Goal: Browse casually: Explore the website without a specific task or goal

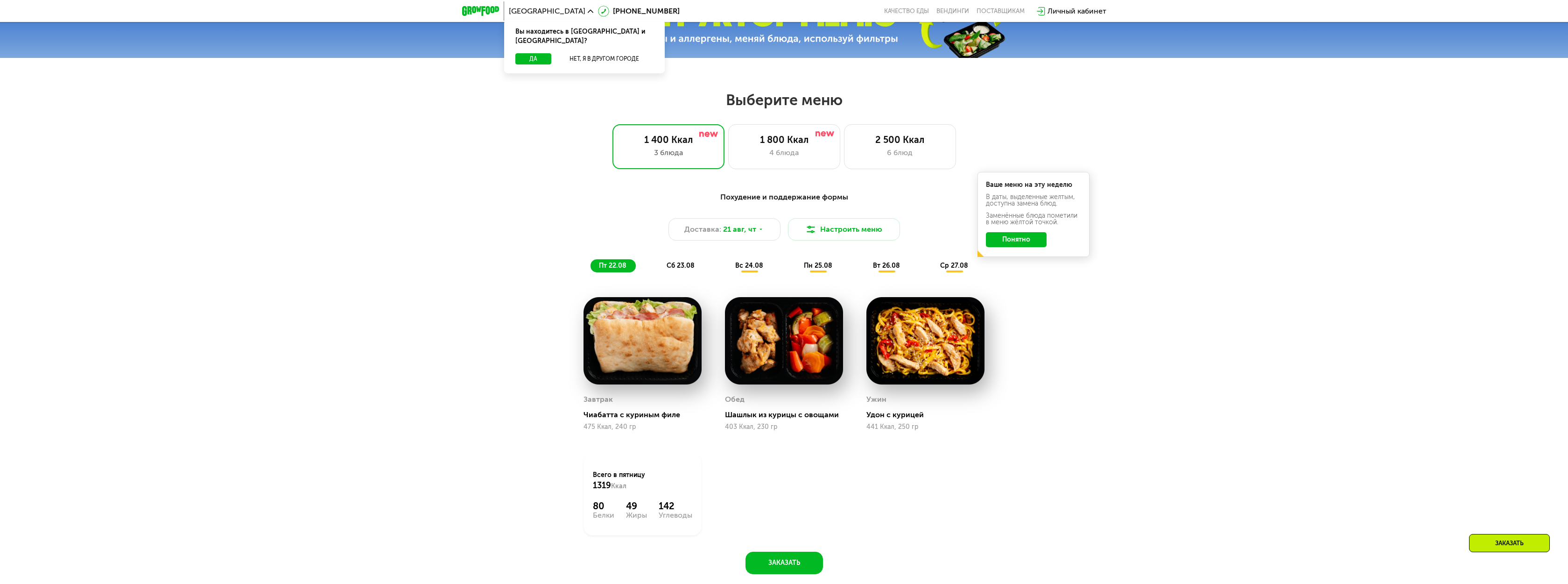
scroll to position [728, 0]
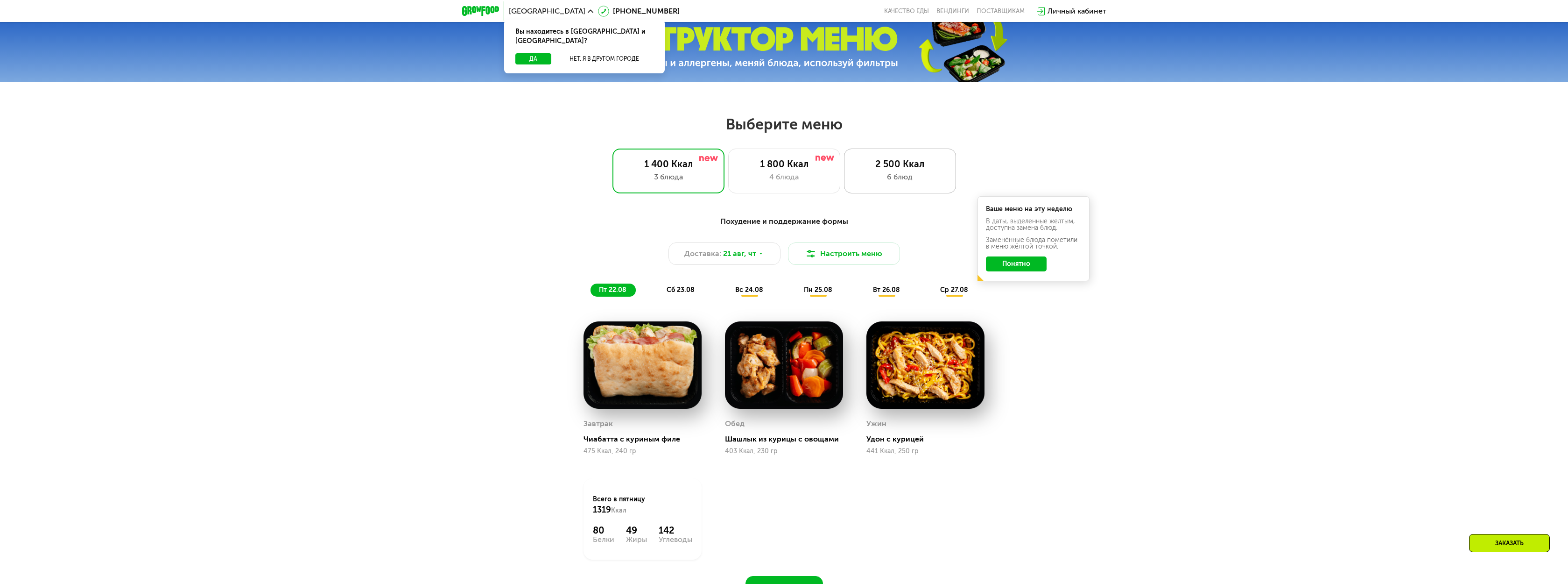
click at [889, 169] on div "2 500 Ккал" at bounding box center [900, 164] width 93 height 11
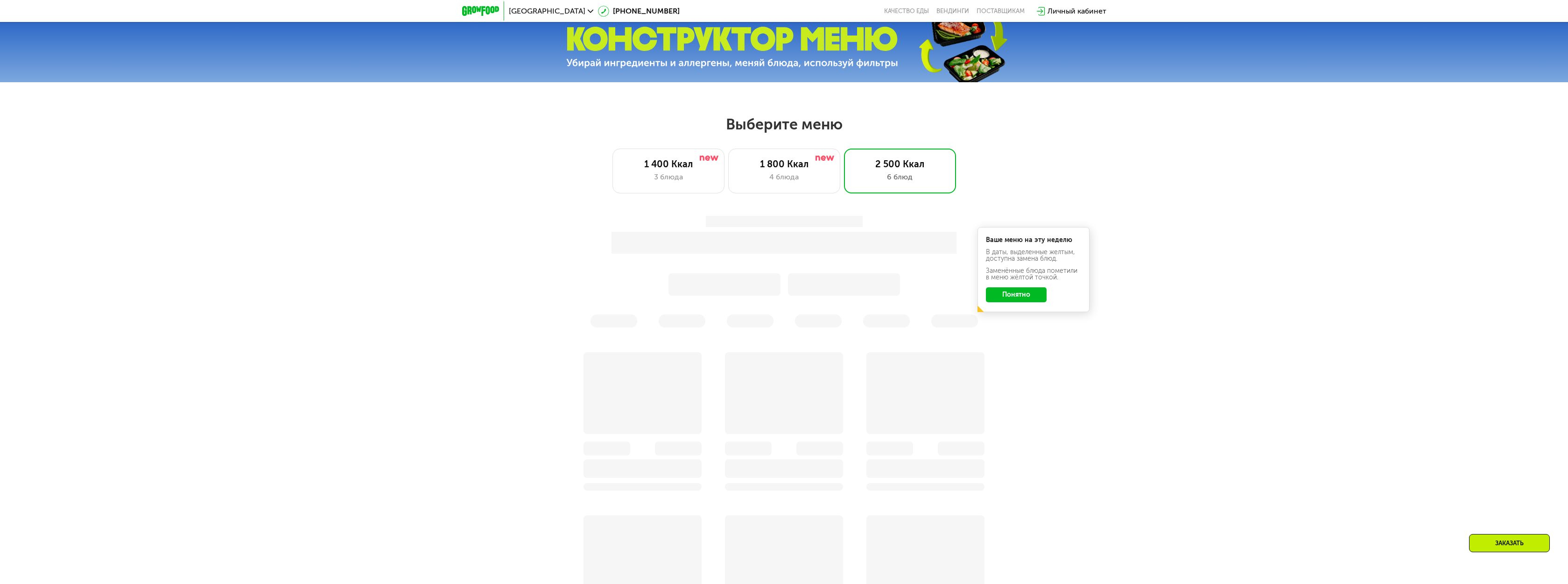
click at [996, 289] on div at bounding box center [784, 271] width 553 height 111
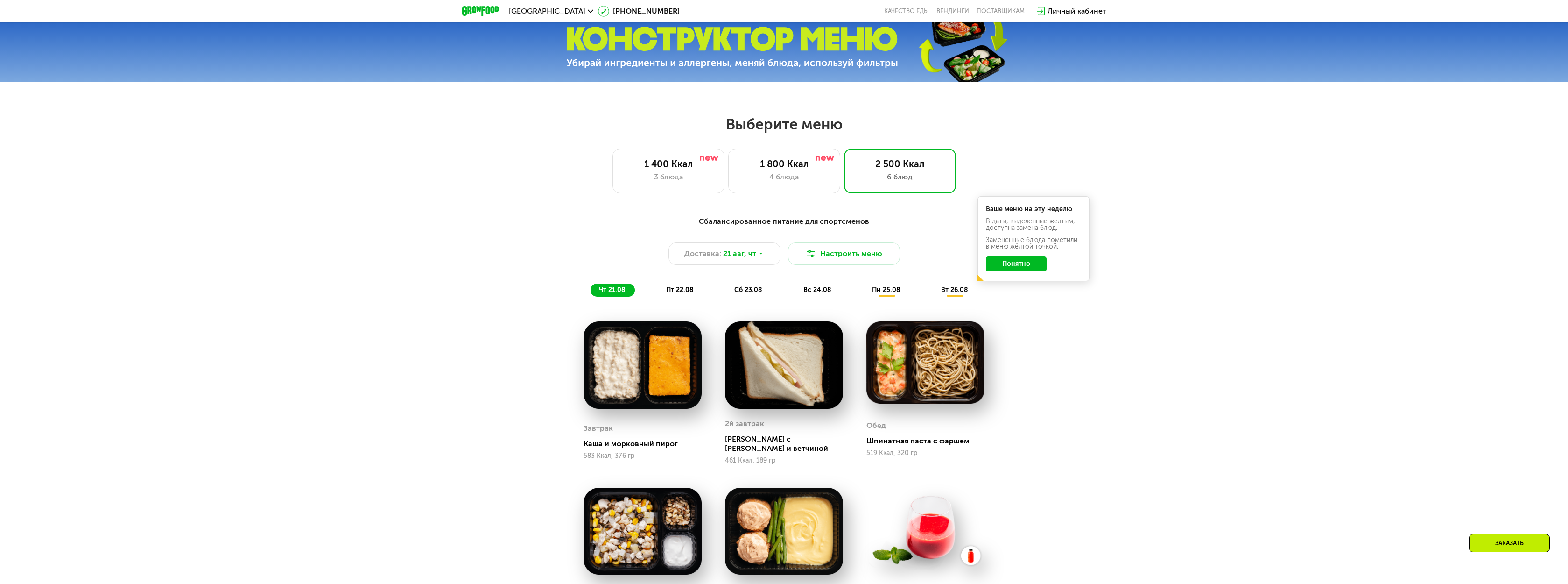
click at [1003, 292] on div "Сбалансированное питание для спортсменов Доставка: [DATE] Настроить меню чт 21.…" at bounding box center [784, 256] width 553 height 81
click at [1021, 268] on button "Понятно" at bounding box center [1017, 264] width 61 height 15
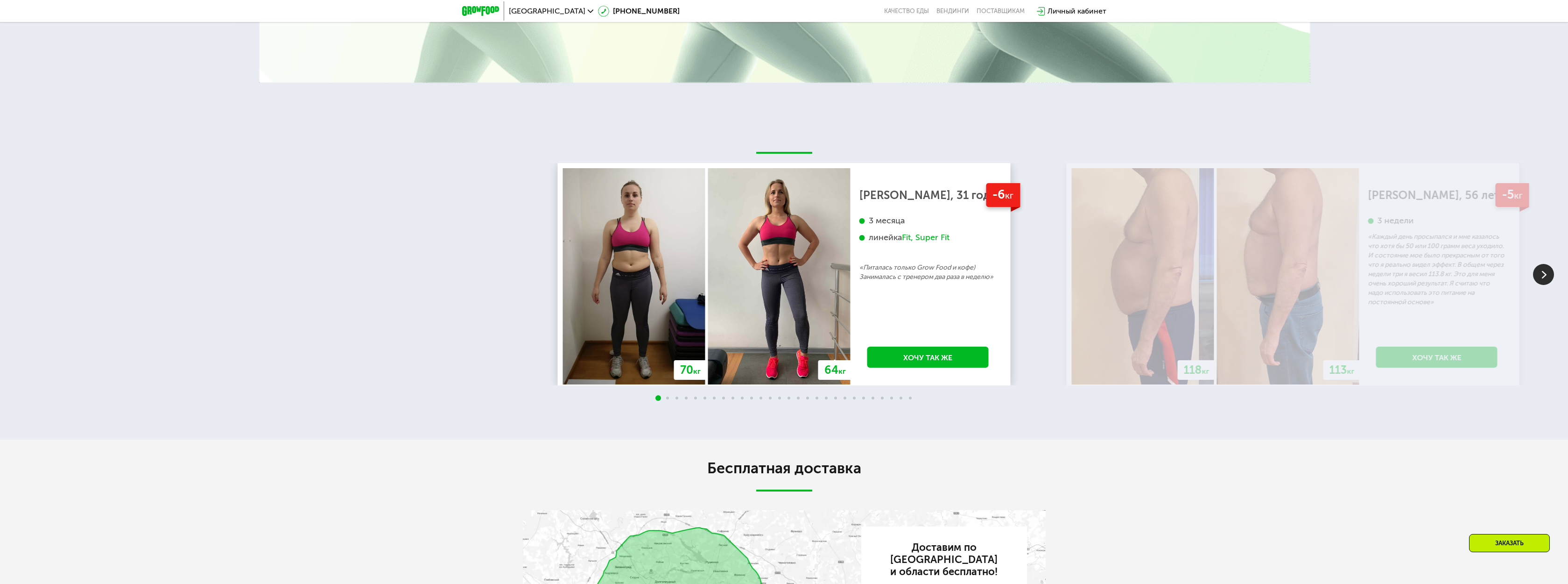
scroll to position [2522, 0]
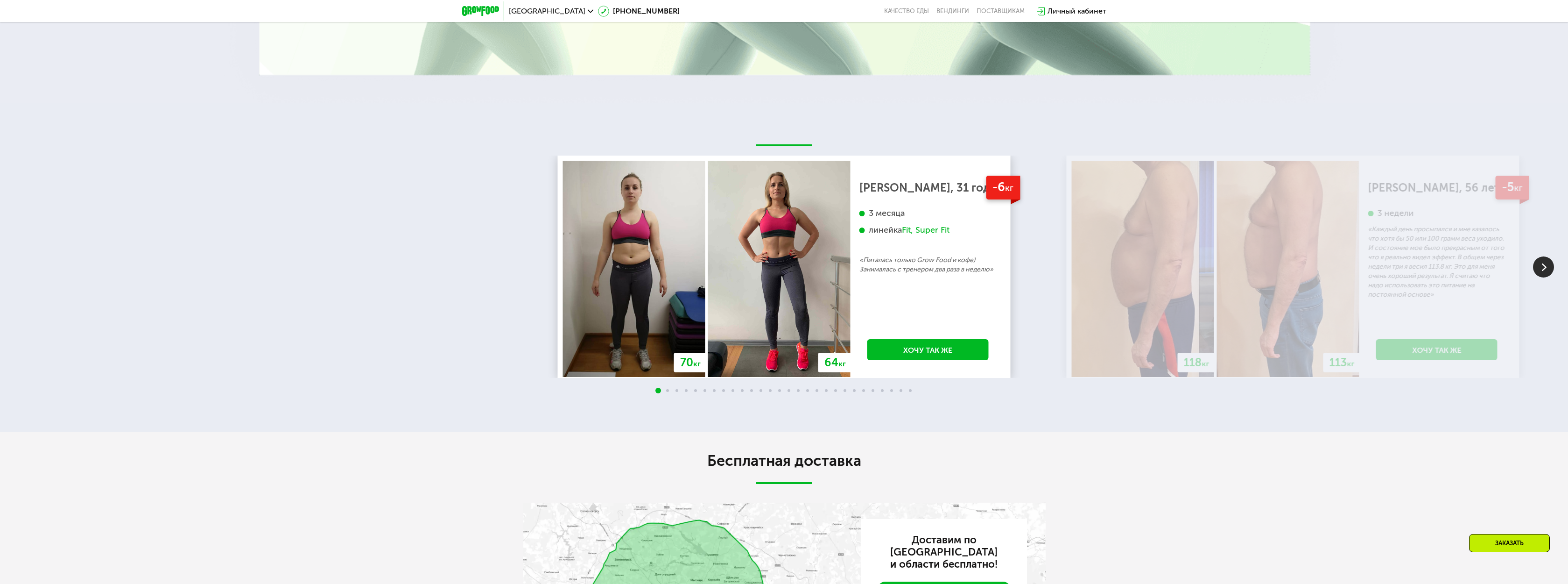
click at [1551, 272] on img at bounding box center [1543, 267] width 21 height 21
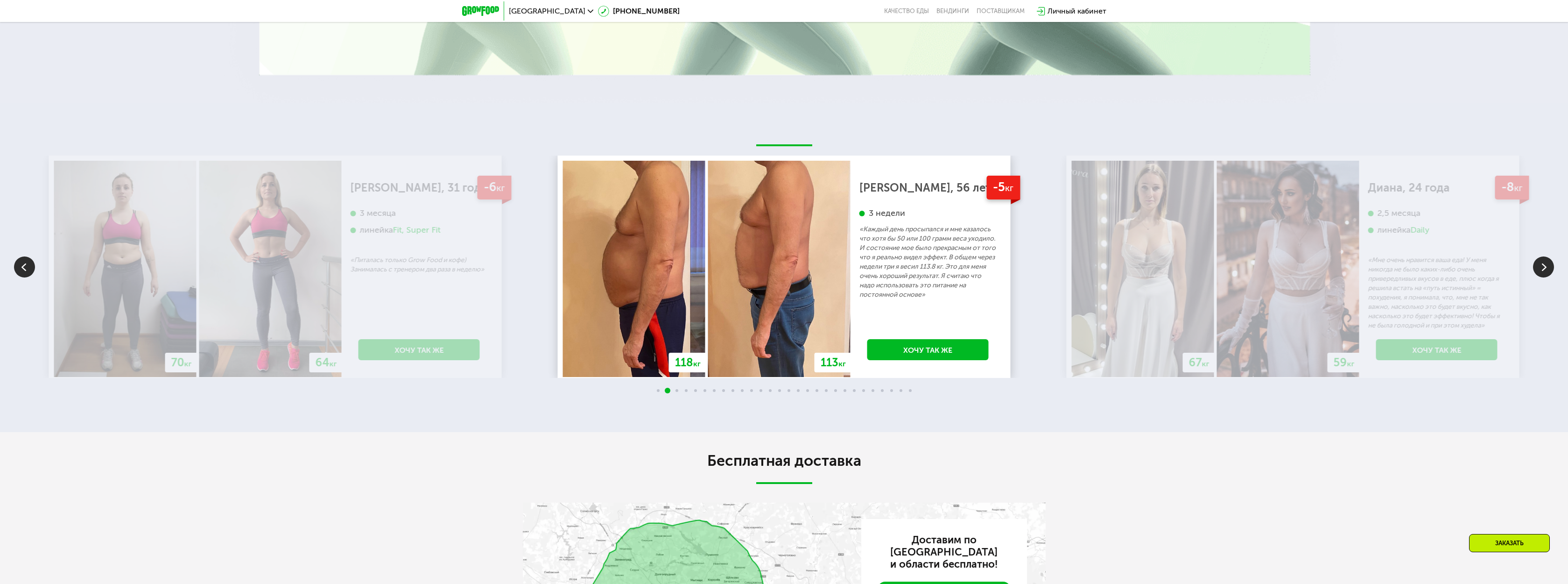
click at [1545, 264] on img at bounding box center [1543, 267] width 21 height 21
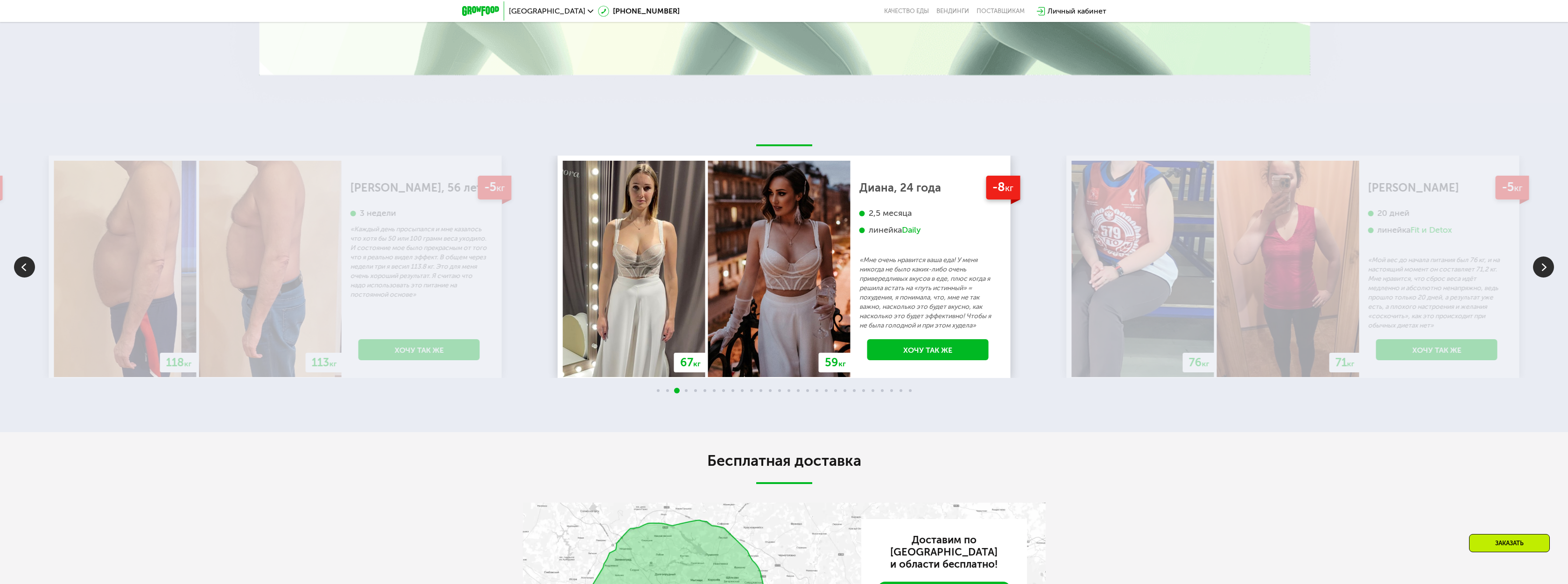
click at [1545, 264] on img at bounding box center [1543, 267] width 21 height 21
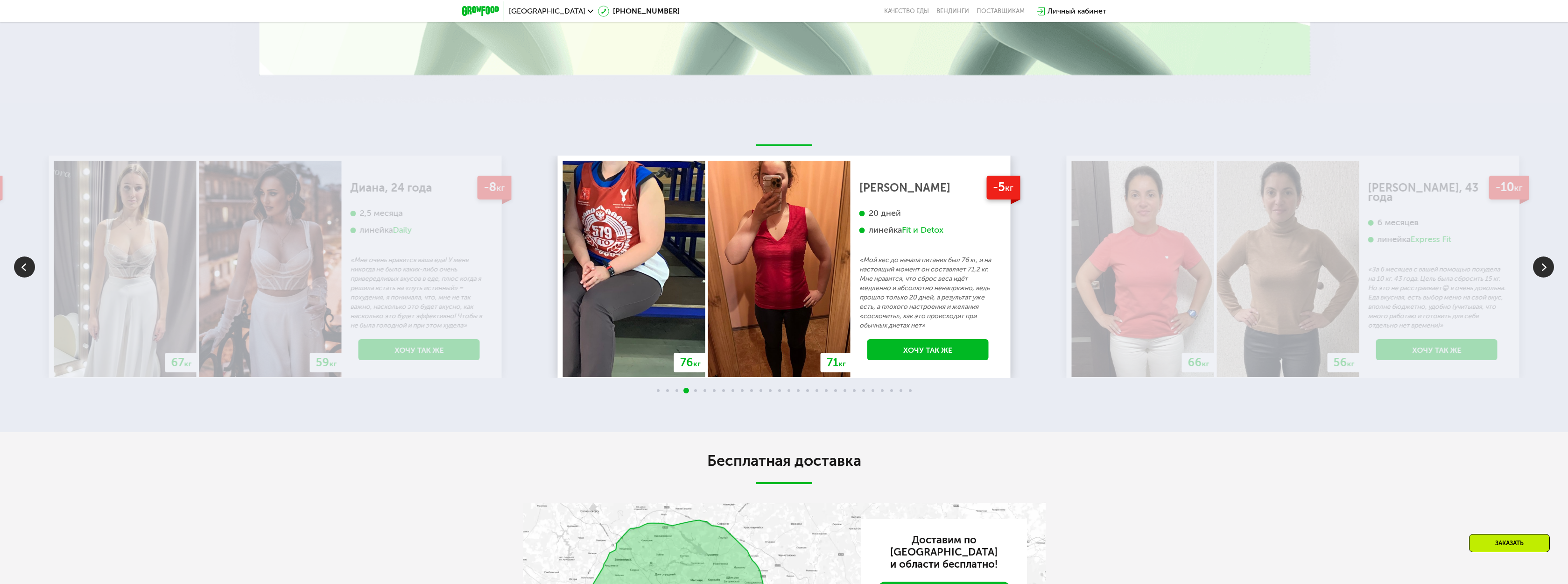
click at [1545, 264] on img at bounding box center [1543, 267] width 21 height 21
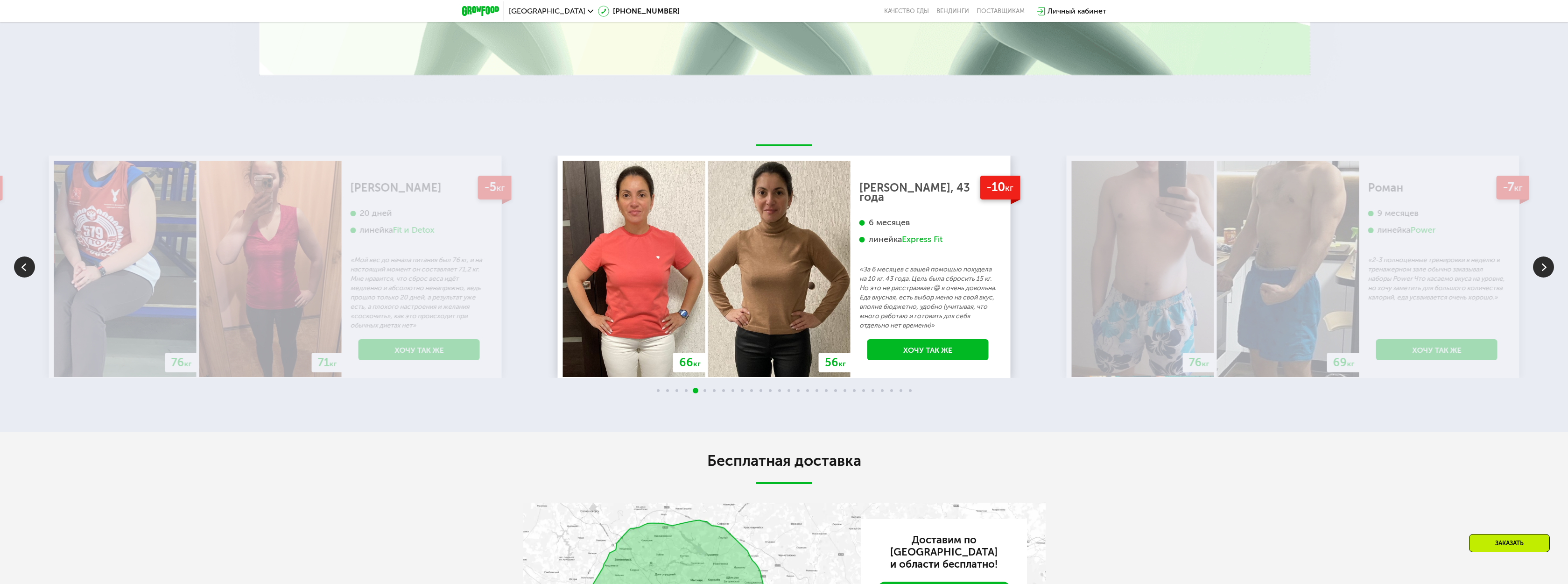
click at [1543, 256] on img at bounding box center [1543, 267] width 21 height 21
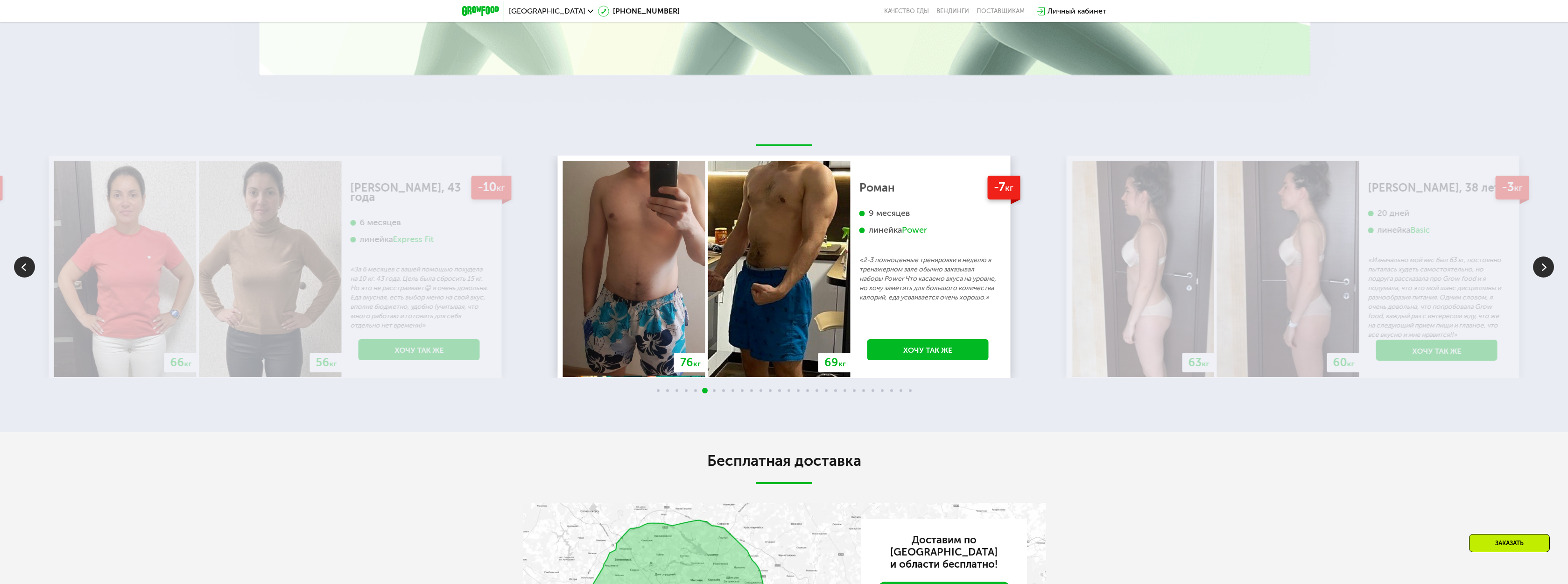
click at [1550, 262] on img at bounding box center [1543, 267] width 21 height 21
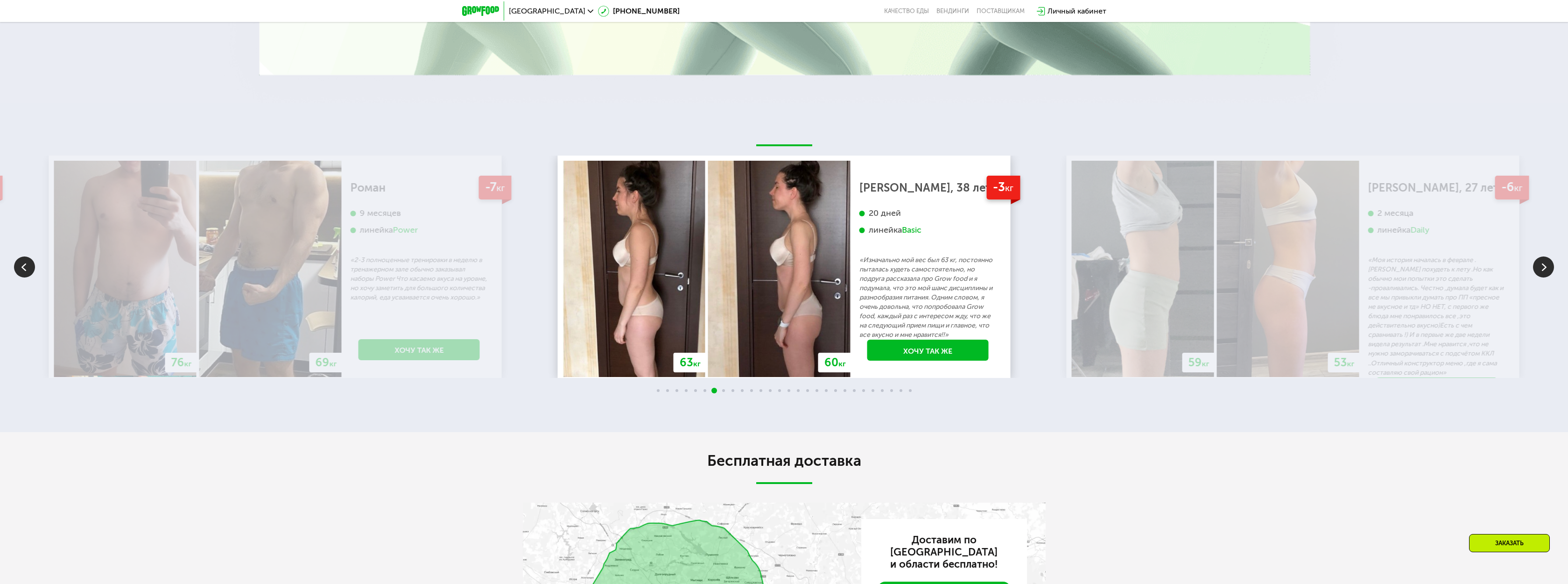
click at [1546, 263] on img at bounding box center [1543, 267] width 21 height 21
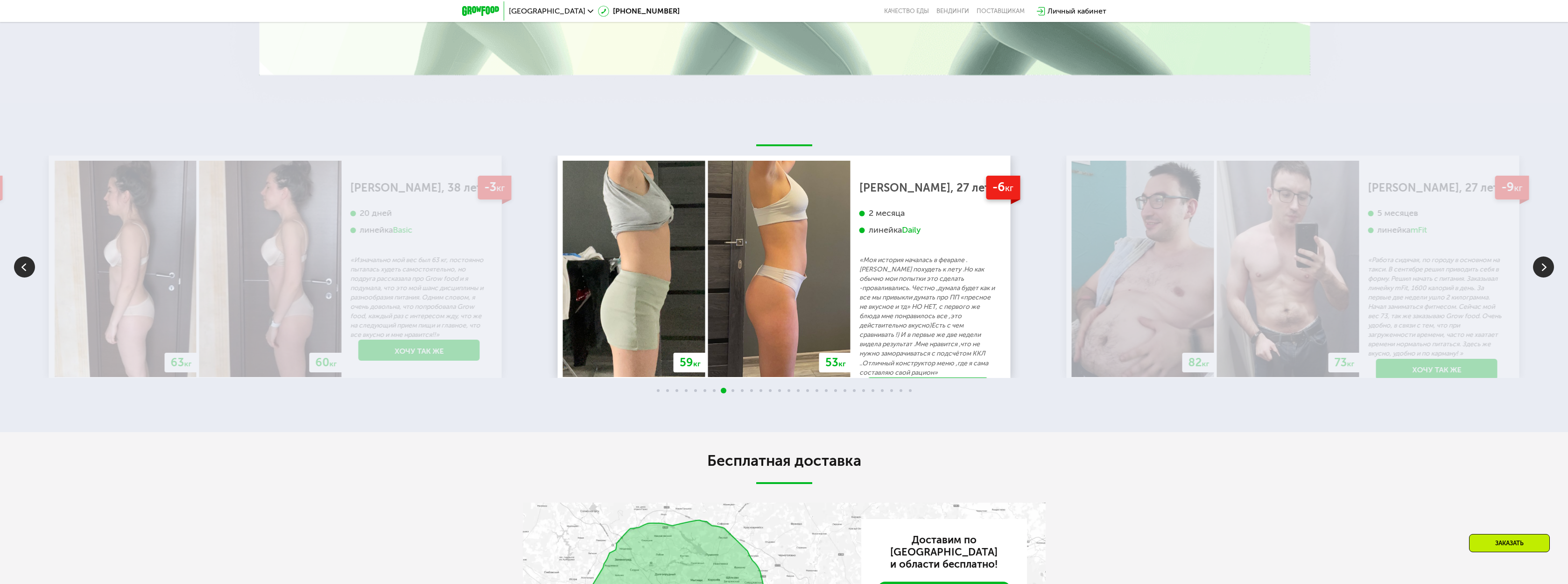
click at [1546, 263] on img at bounding box center [1543, 267] width 21 height 21
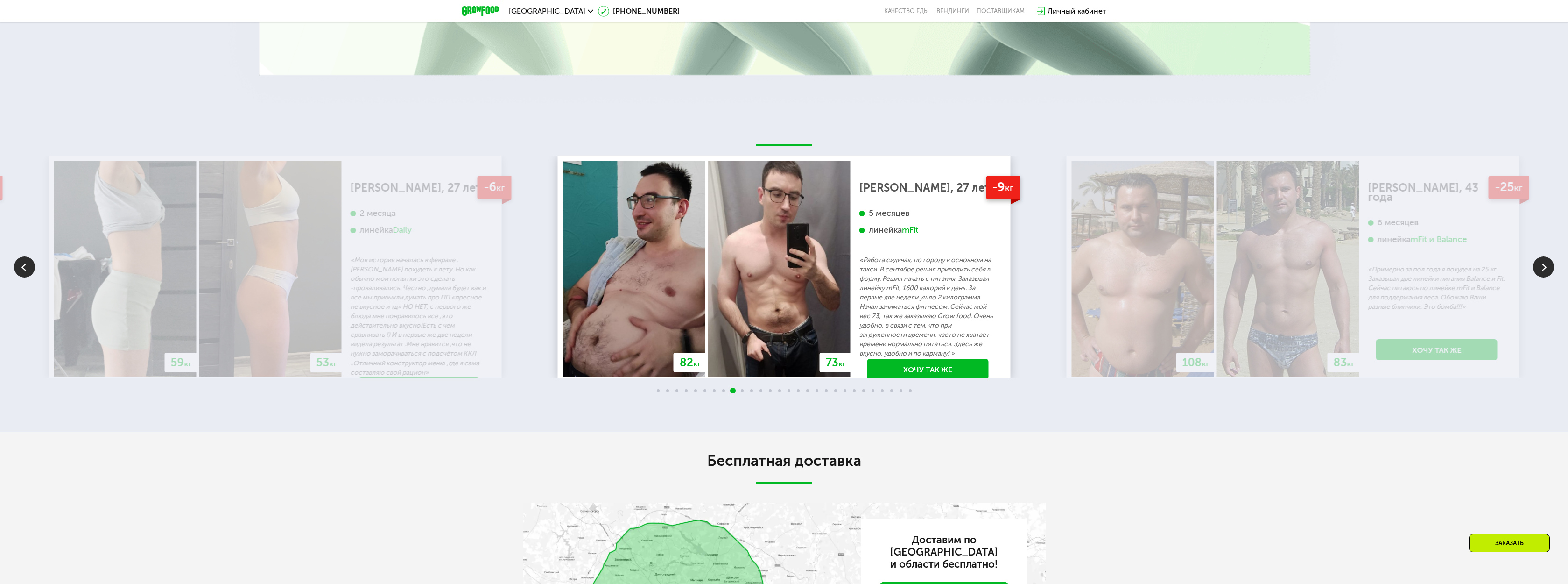
click at [1545, 256] on img at bounding box center [1543, 267] width 21 height 21
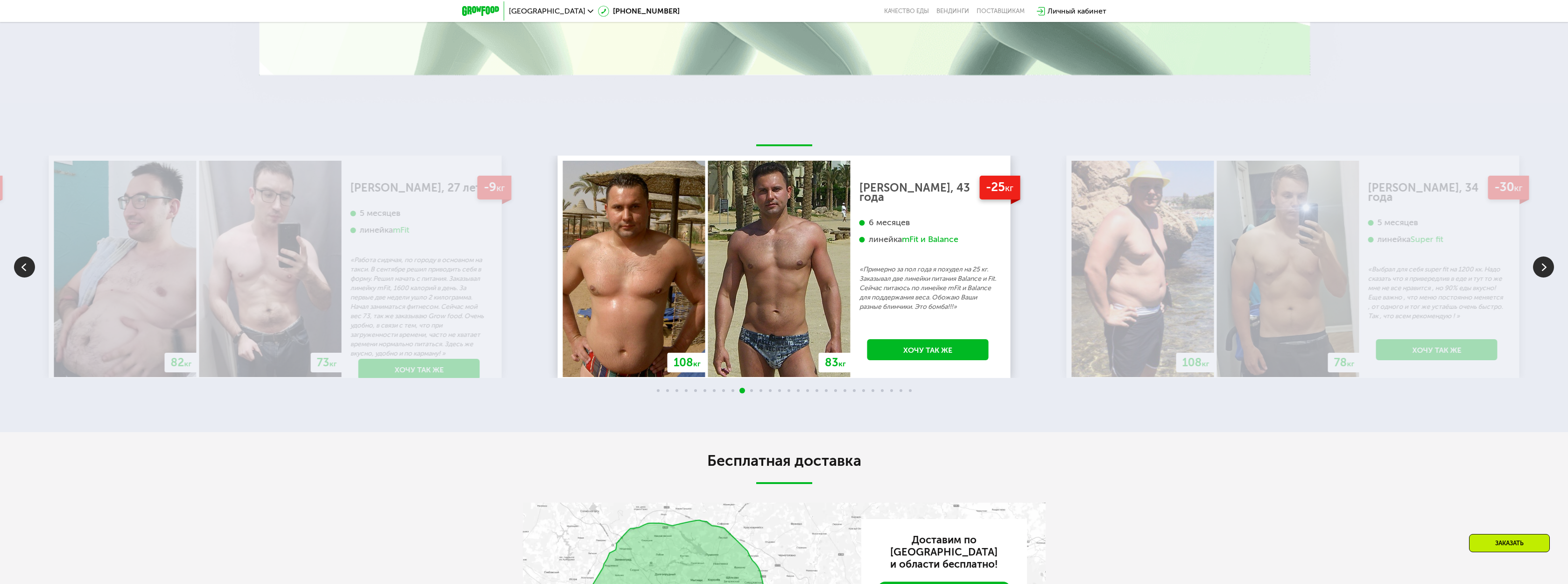
click at [1543, 256] on img at bounding box center [1543, 267] width 21 height 21
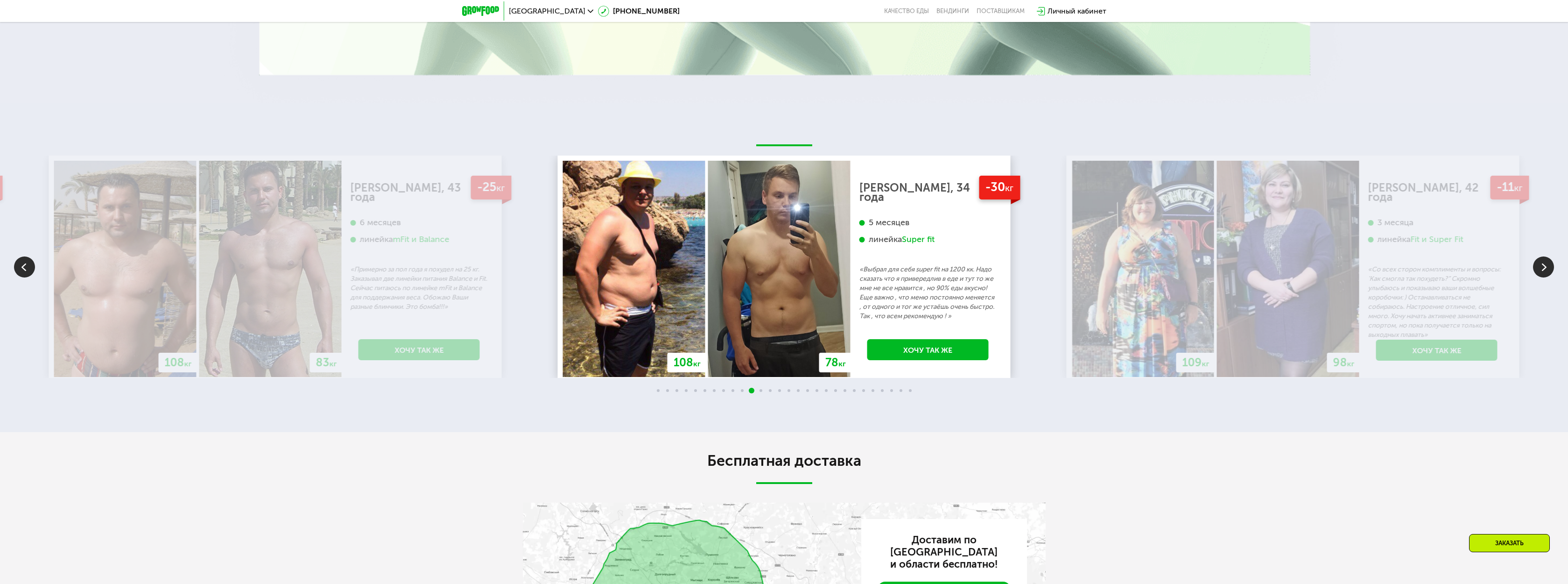
click at [1536, 264] on img at bounding box center [1543, 267] width 21 height 21
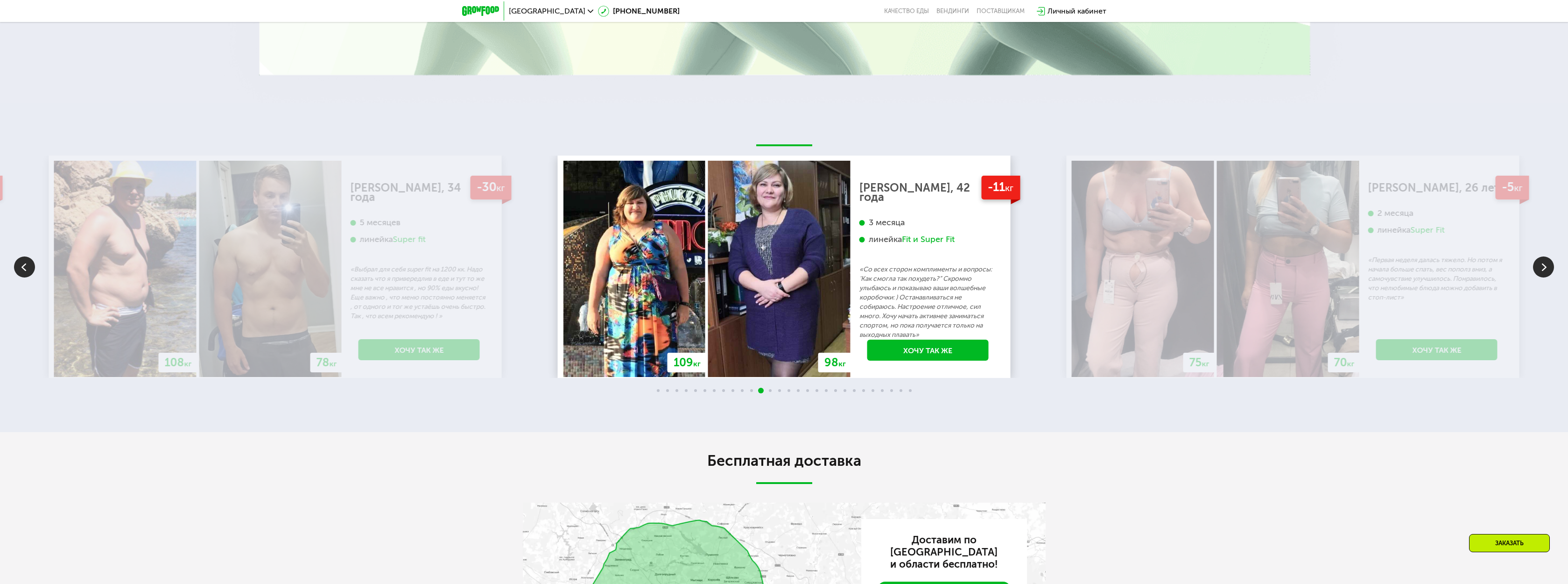
click at [1533, 256] on img at bounding box center [1543, 267] width 21 height 21
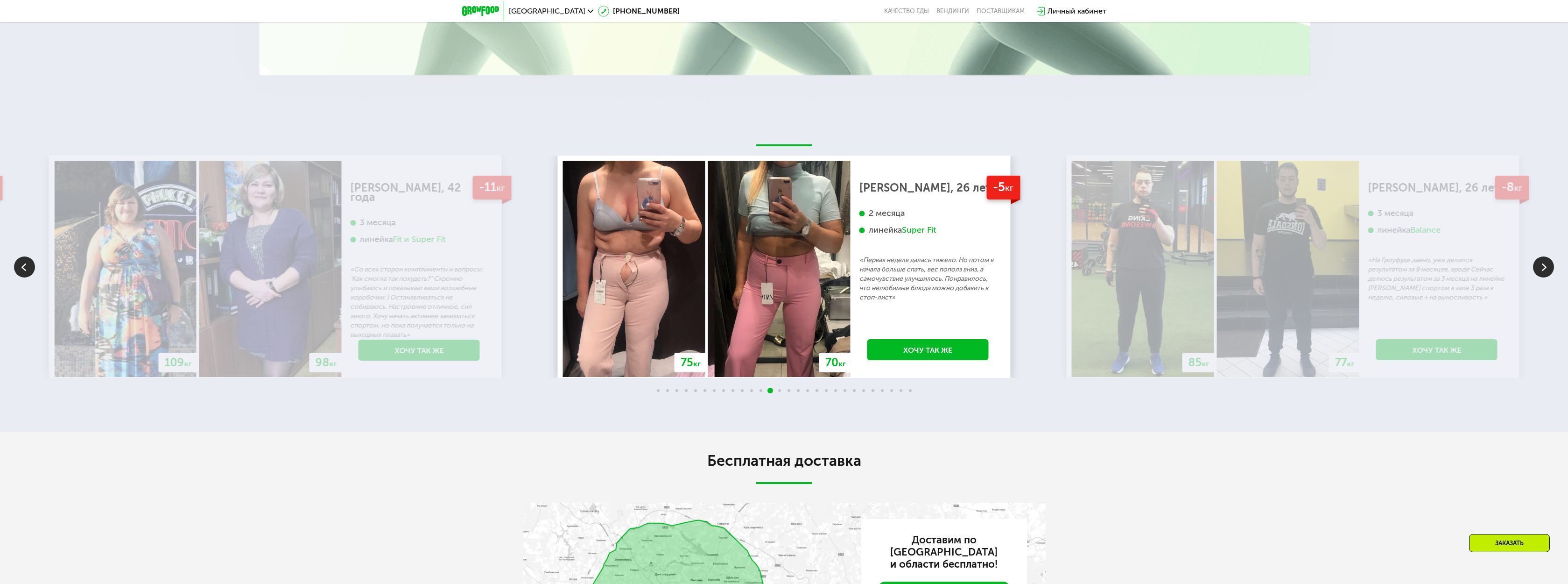
click at [1533, 256] on img at bounding box center [1543, 267] width 21 height 21
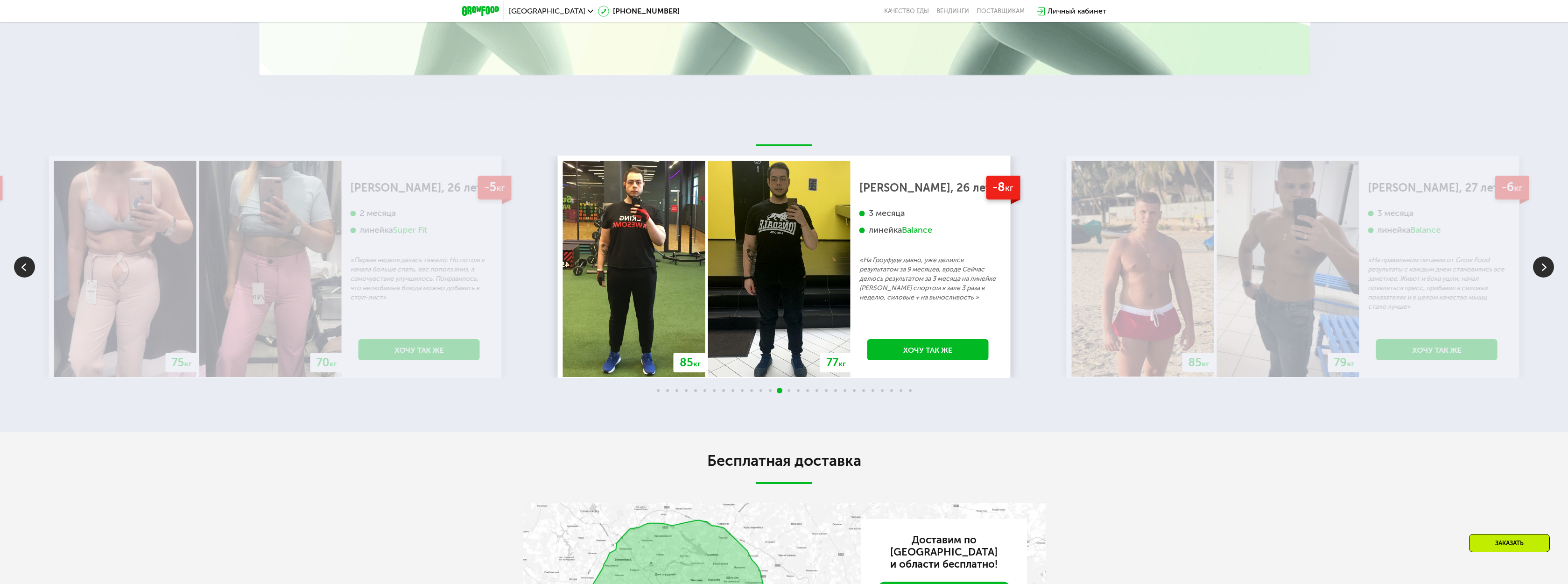
click at [1534, 256] on img at bounding box center [1543, 267] width 21 height 21
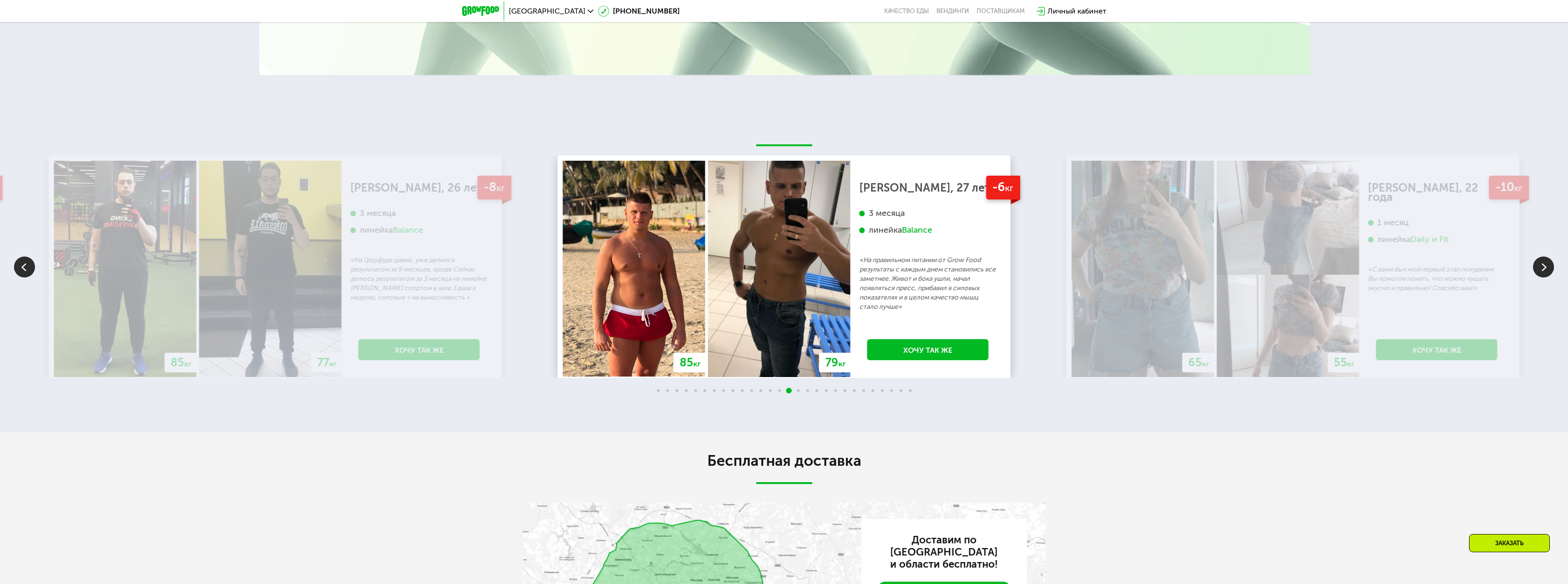
click at [1533, 256] on img at bounding box center [1543, 267] width 21 height 21
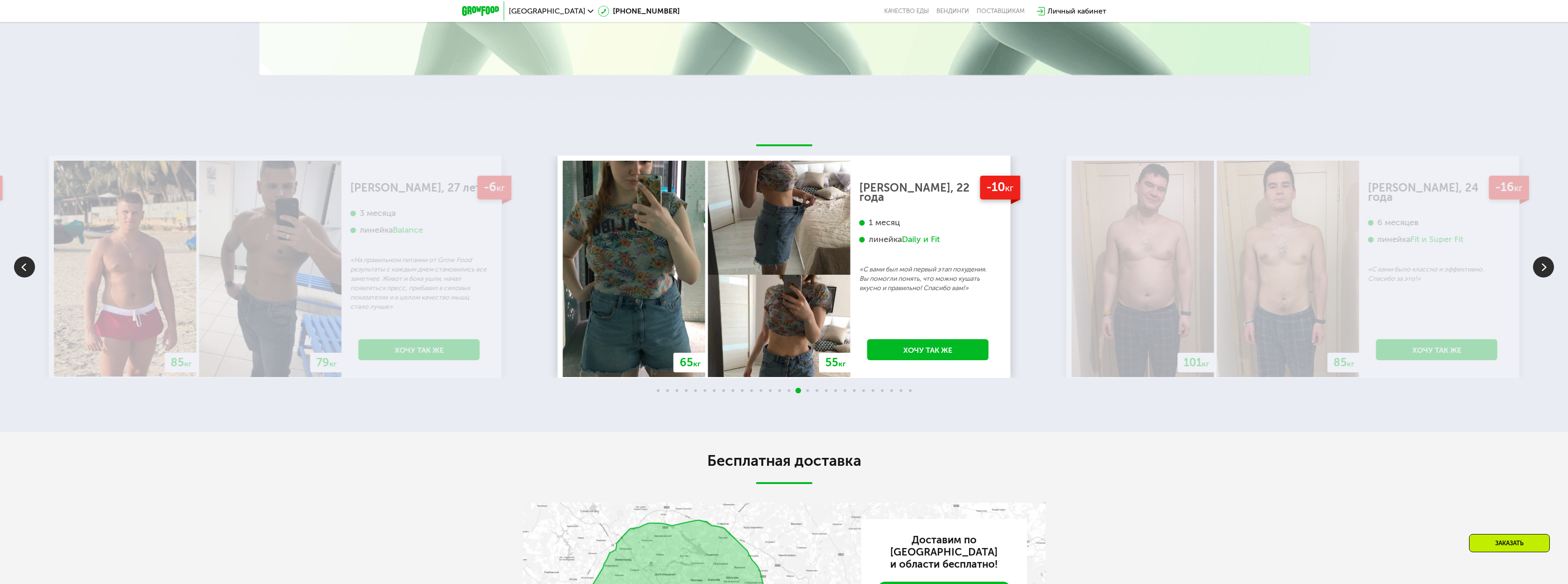
click at [1531, 252] on div "70 кг 64 кг -6 кг [PERSON_NAME], 31 год 3 месяца линейка Fit, Super Fit «Питала…" at bounding box center [784, 266] width 1568 height 222
click at [1533, 261] on img at bounding box center [1543, 267] width 21 height 21
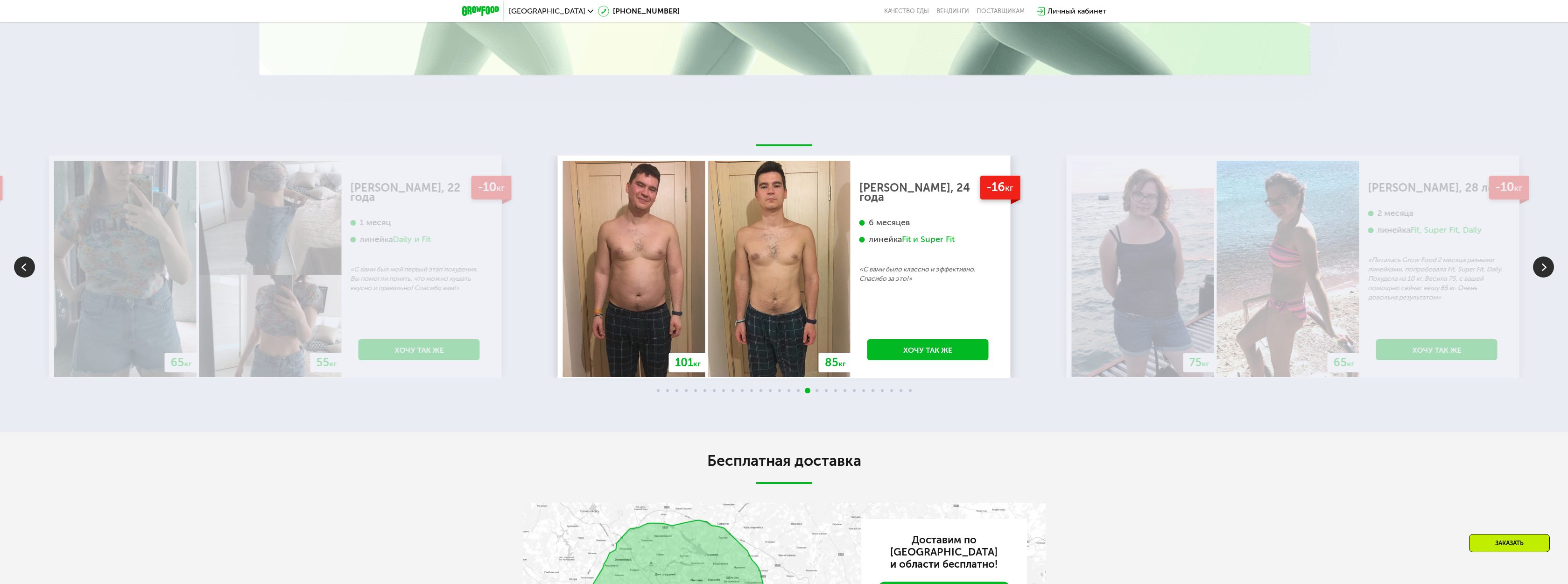
click at [1551, 261] on img at bounding box center [1543, 267] width 21 height 21
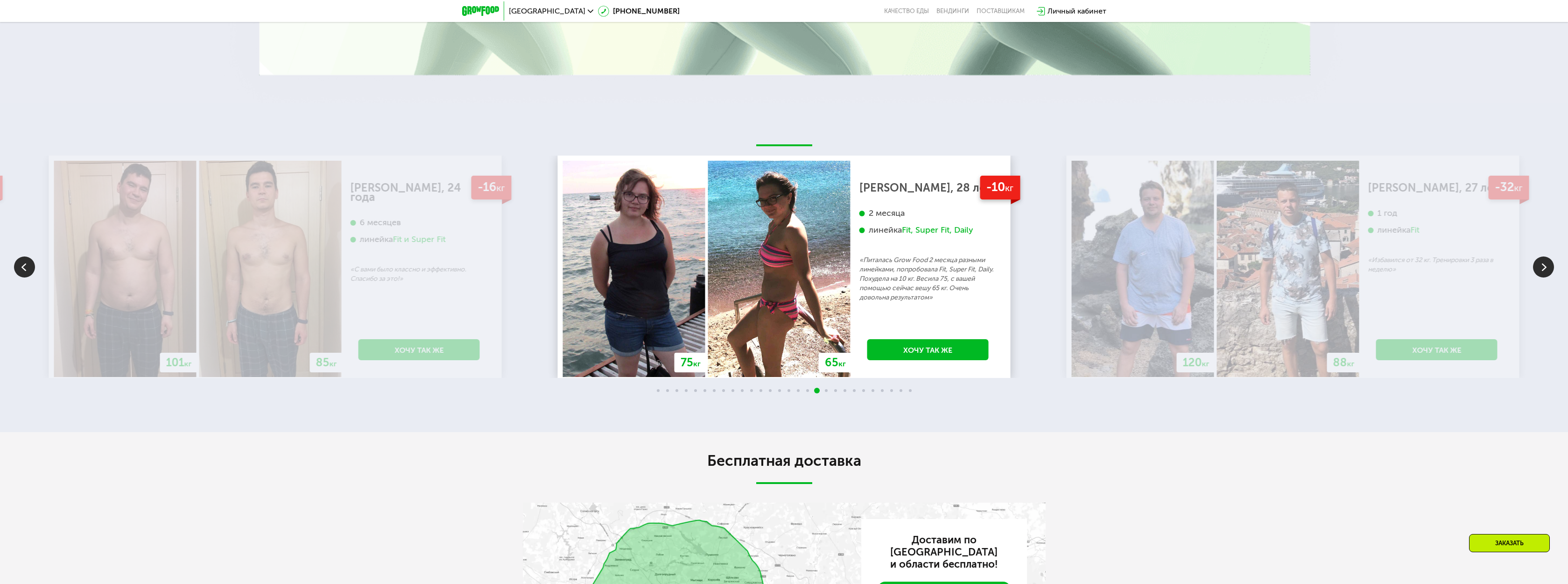
click at [1548, 262] on img at bounding box center [1543, 267] width 21 height 21
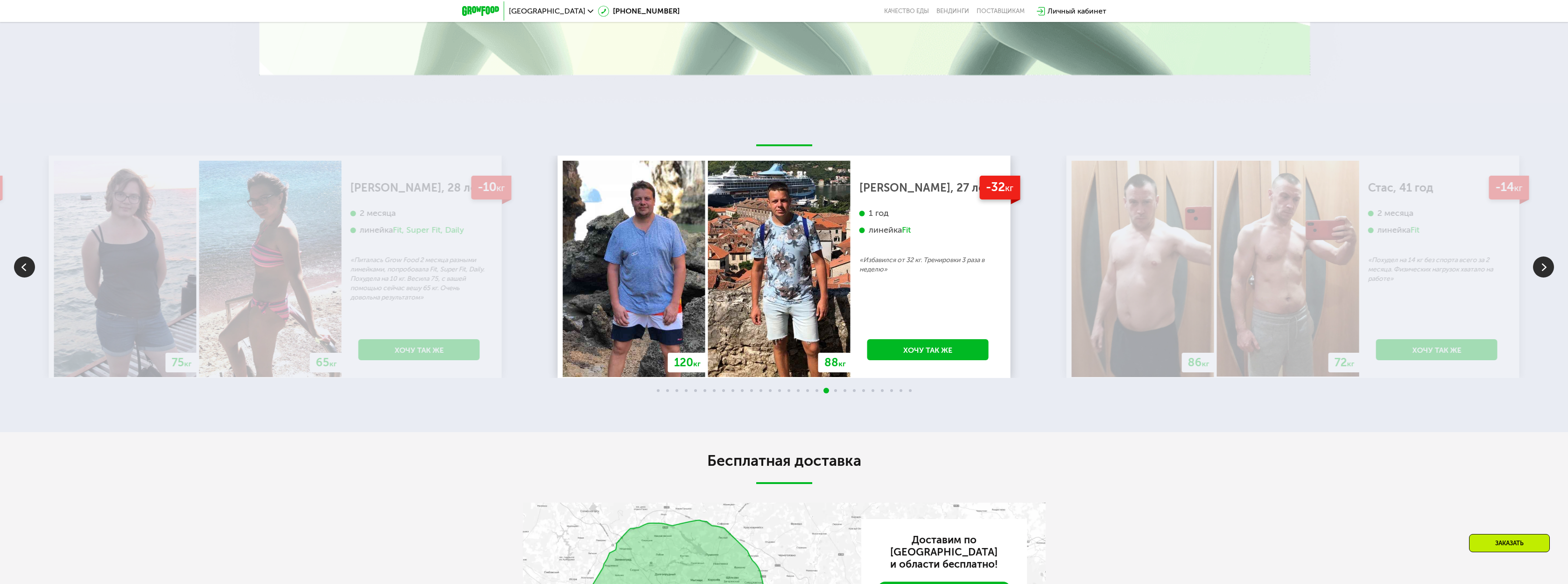
click at [1546, 261] on img at bounding box center [1543, 267] width 21 height 21
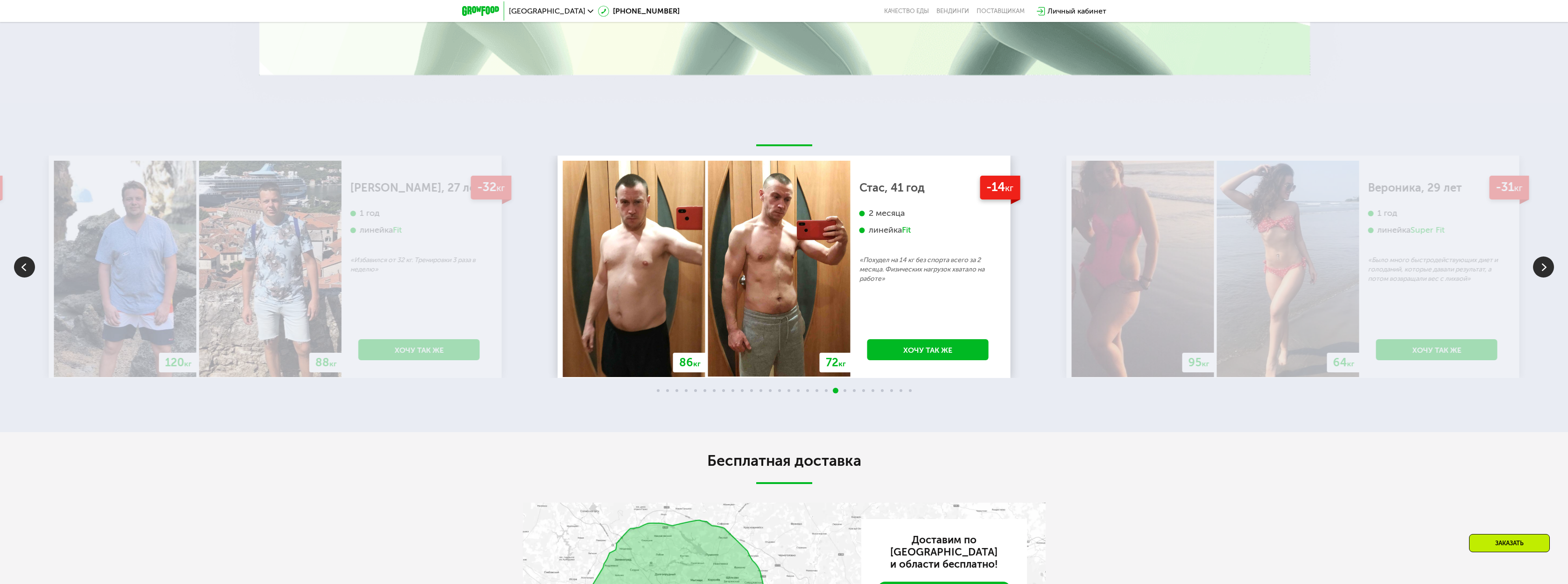
click at [1548, 265] on img at bounding box center [1543, 267] width 21 height 21
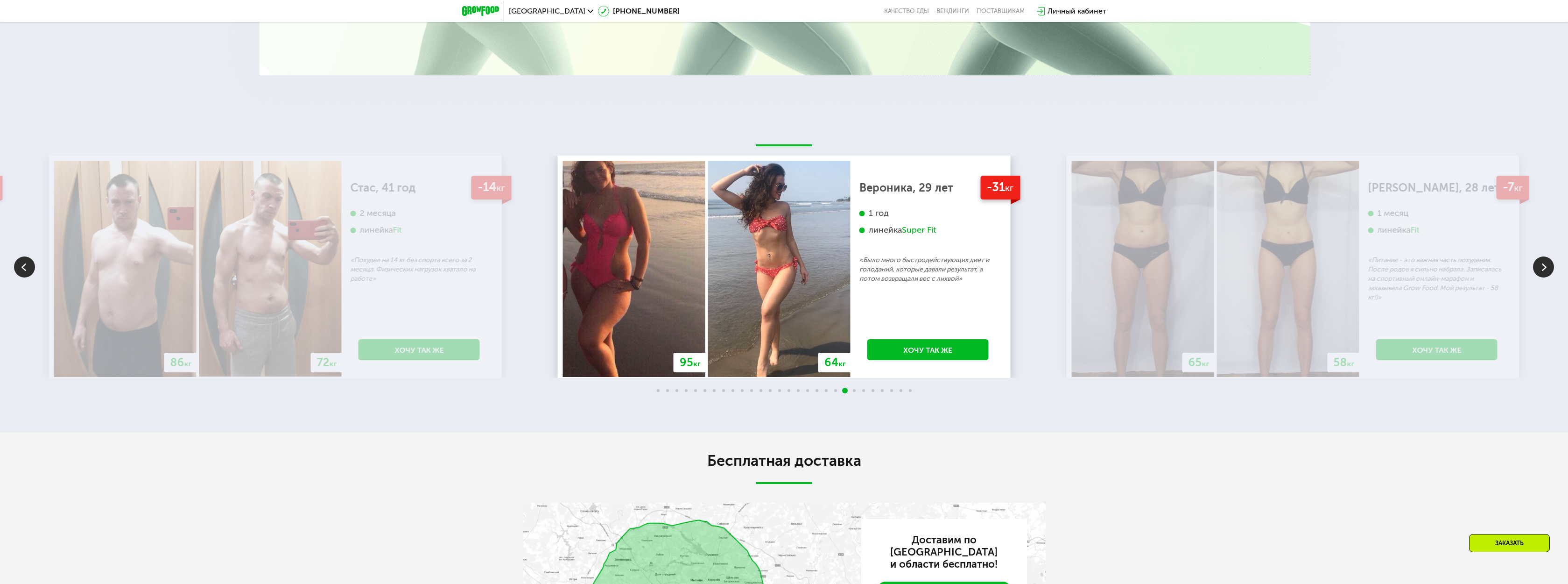
click at [1548, 265] on img at bounding box center [1543, 267] width 21 height 21
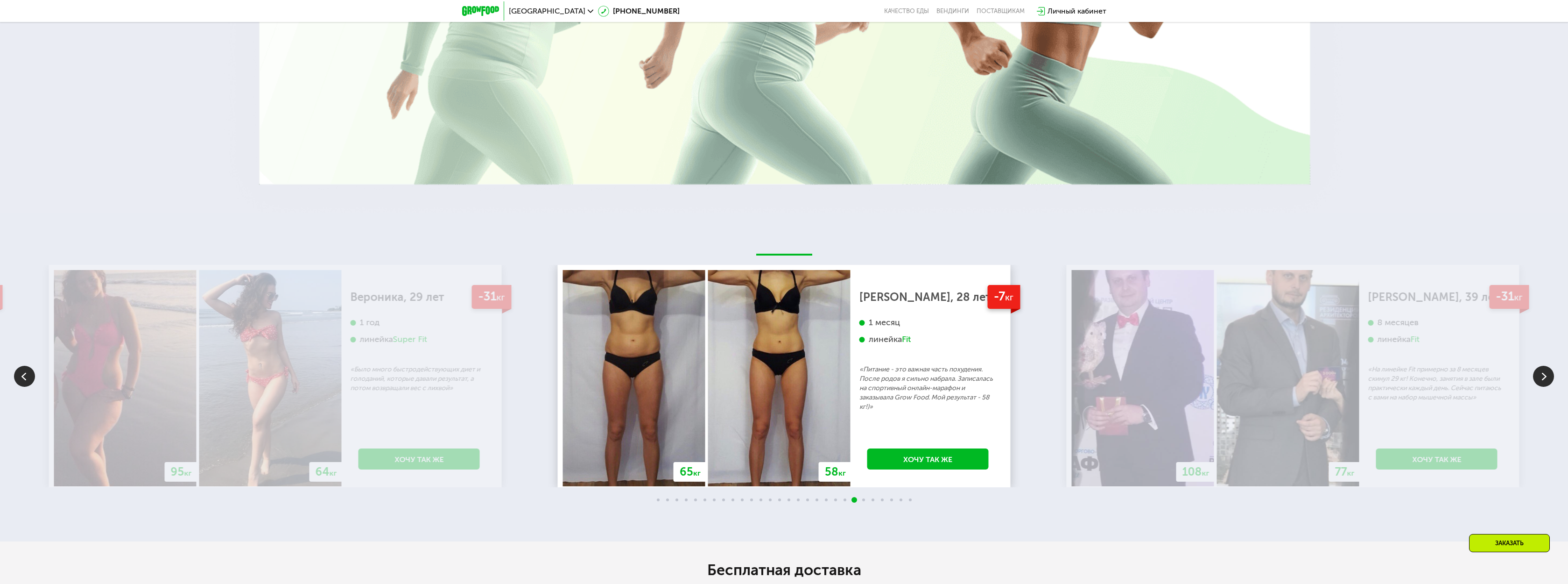
scroll to position [2600, 0]
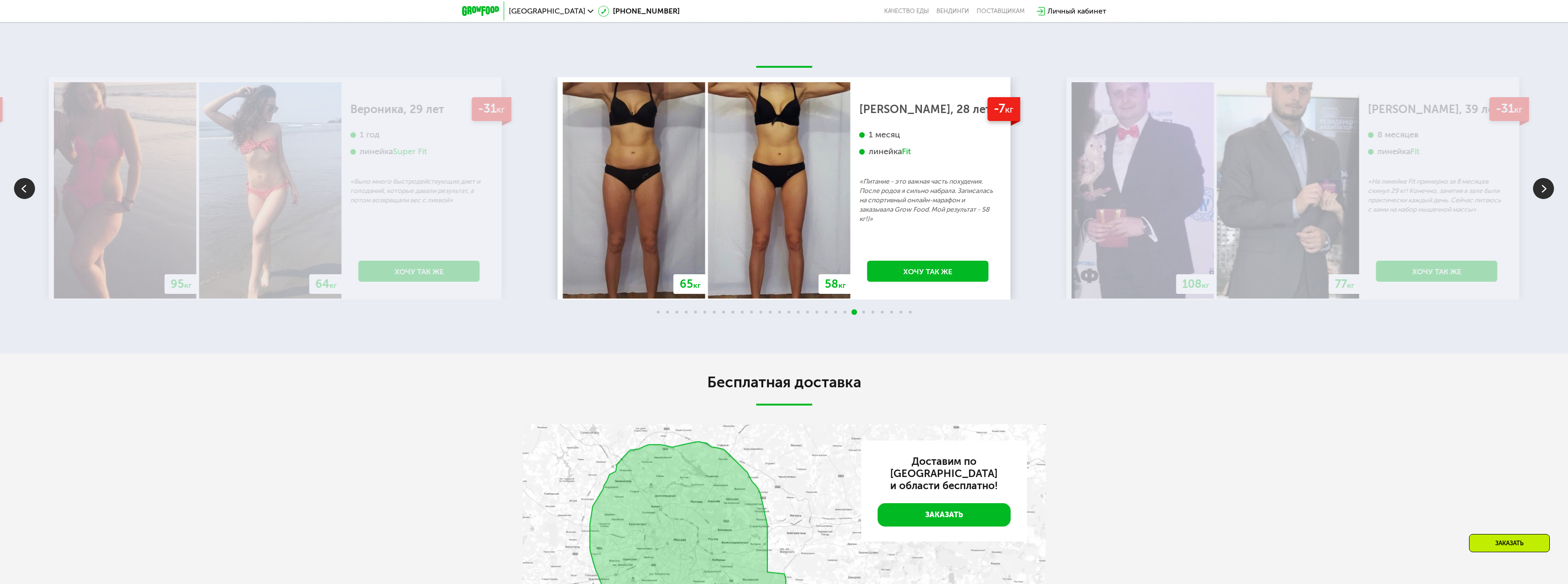
click at [1536, 180] on img at bounding box center [1543, 188] width 21 height 21
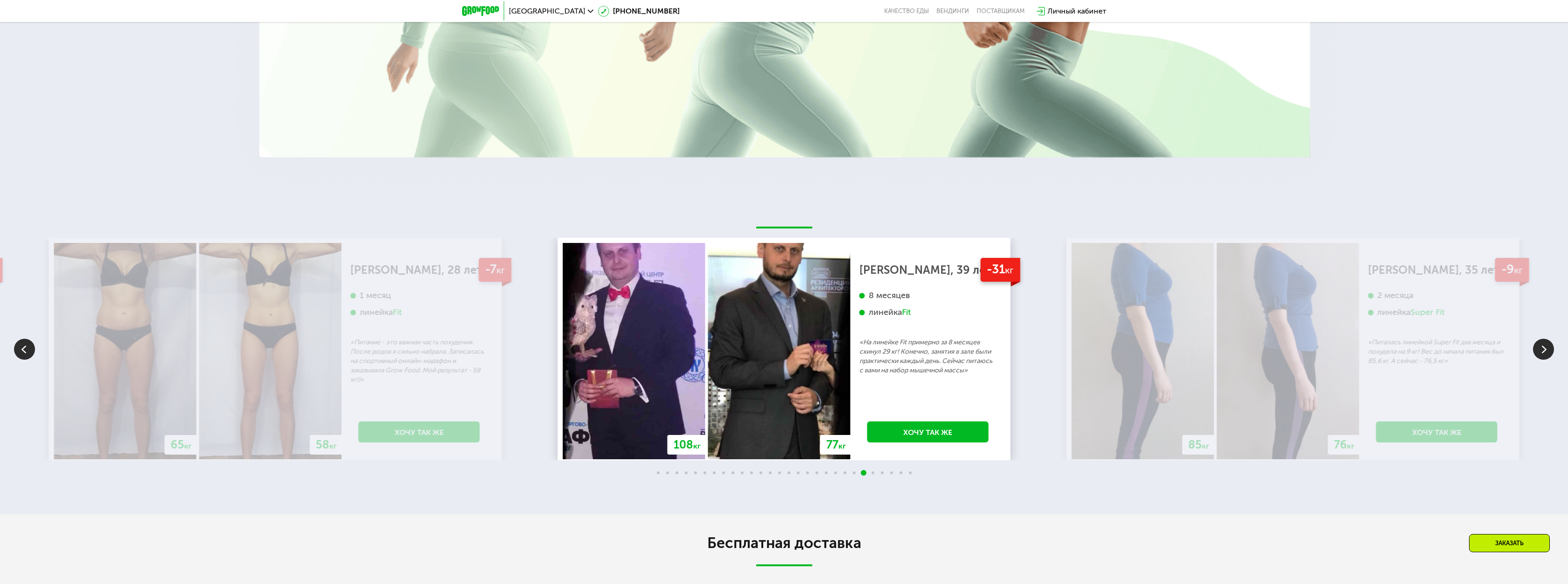
scroll to position [2432, 0]
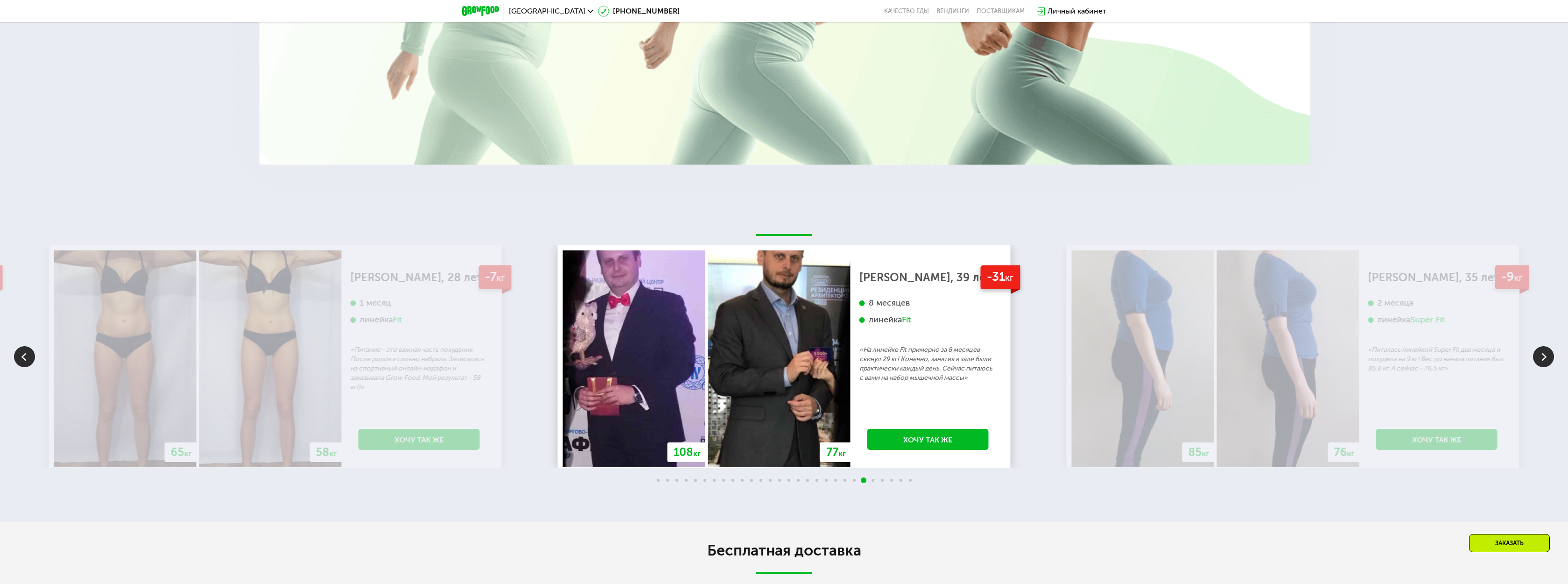
click at [1551, 348] on img at bounding box center [1543, 356] width 21 height 21
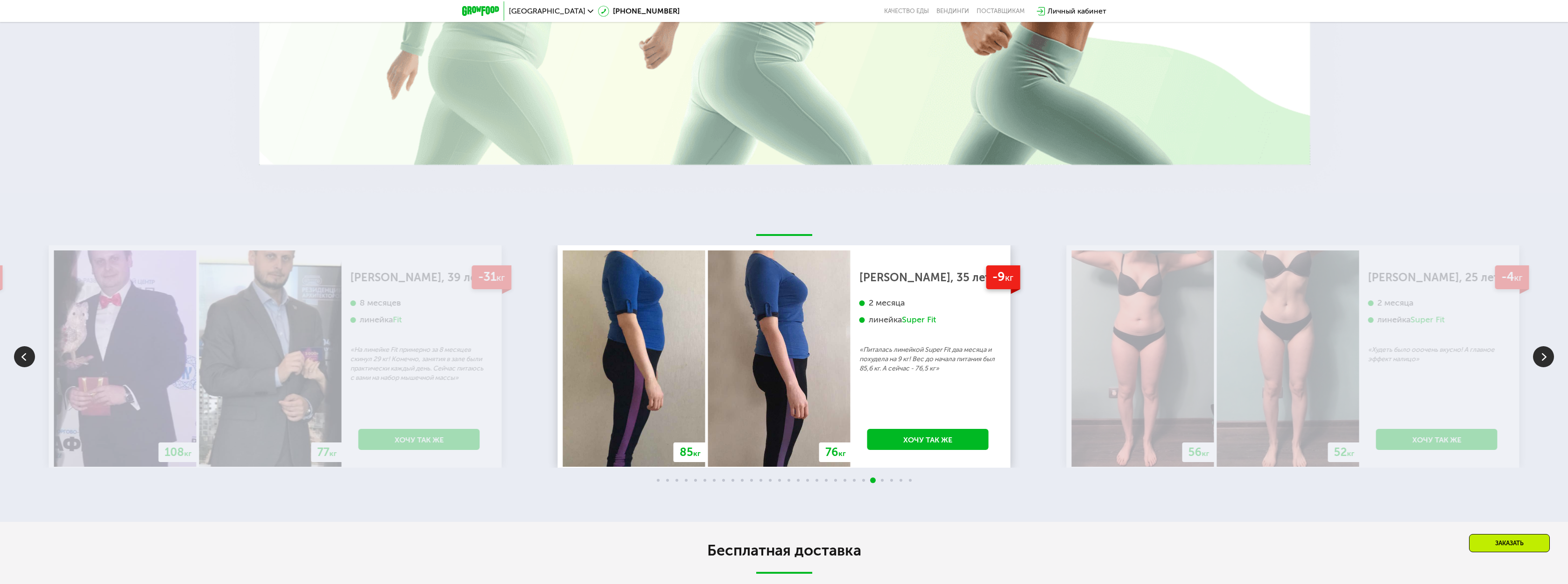
click at [1545, 353] on img at bounding box center [1543, 356] width 21 height 21
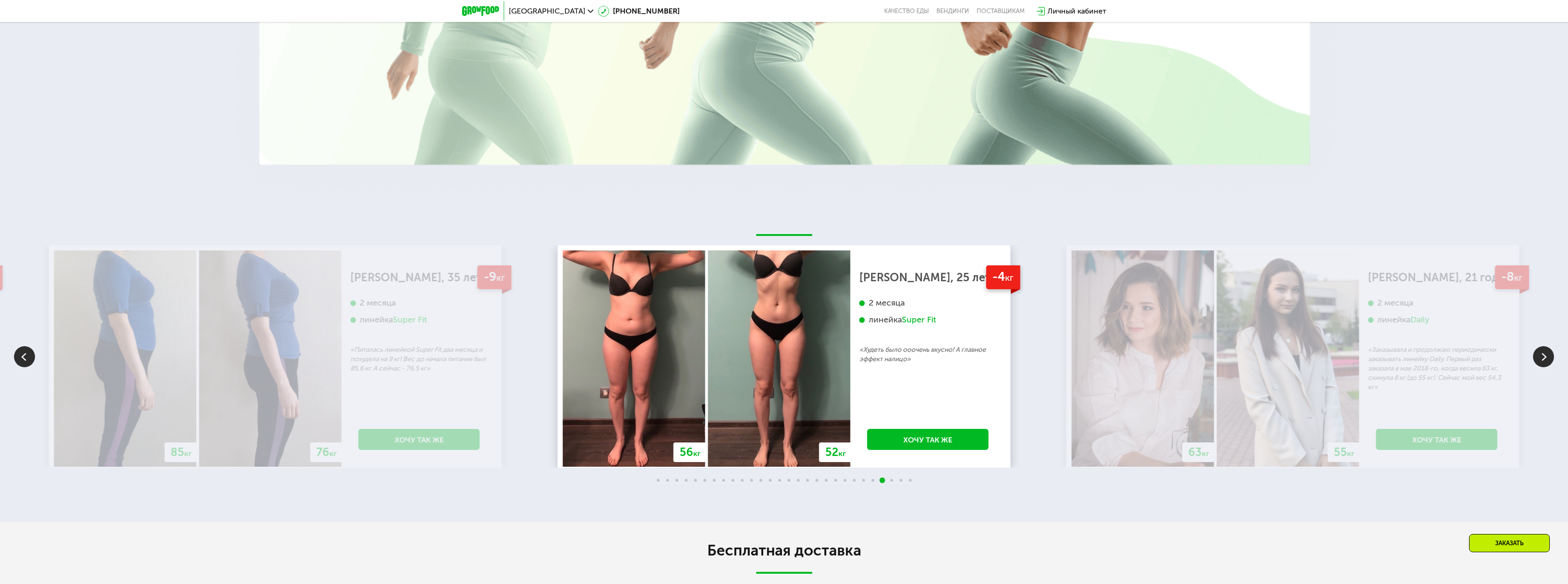
click at [1544, 346] on img at bounding box center [1543, 356] width 21 height 21
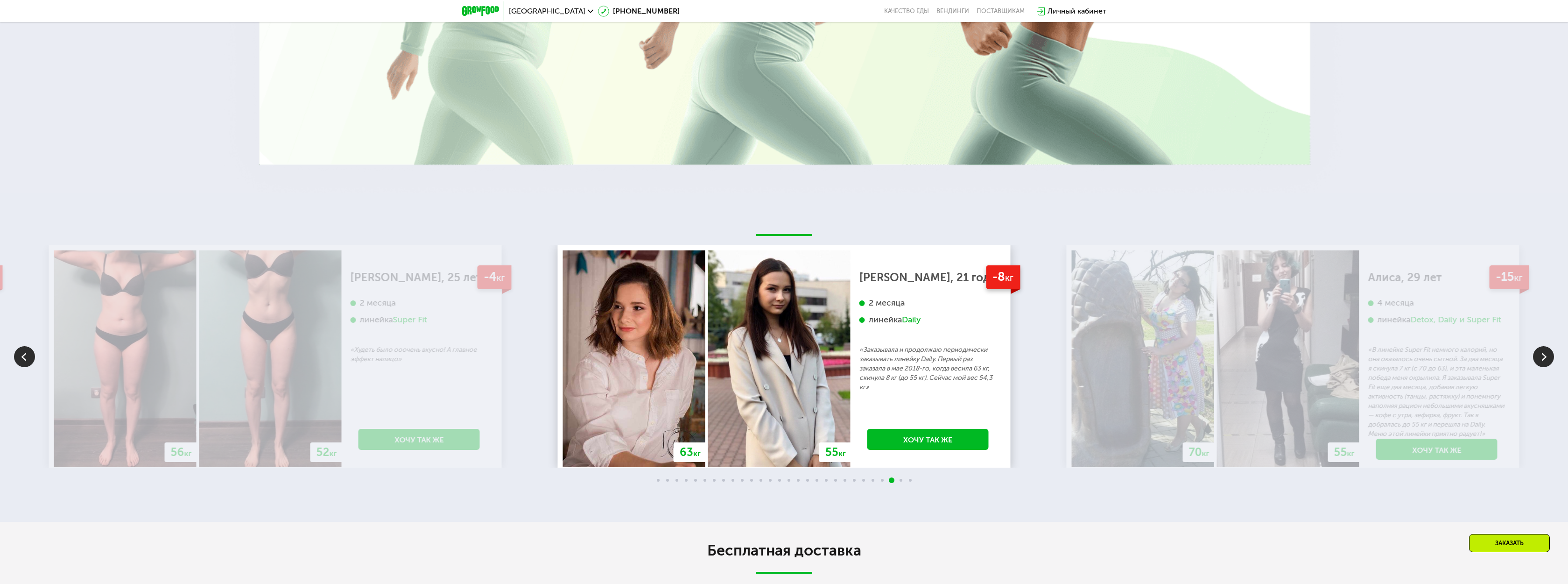
click at [1542, 346] on img at bounding box center [1543, 356] width 21 height 21
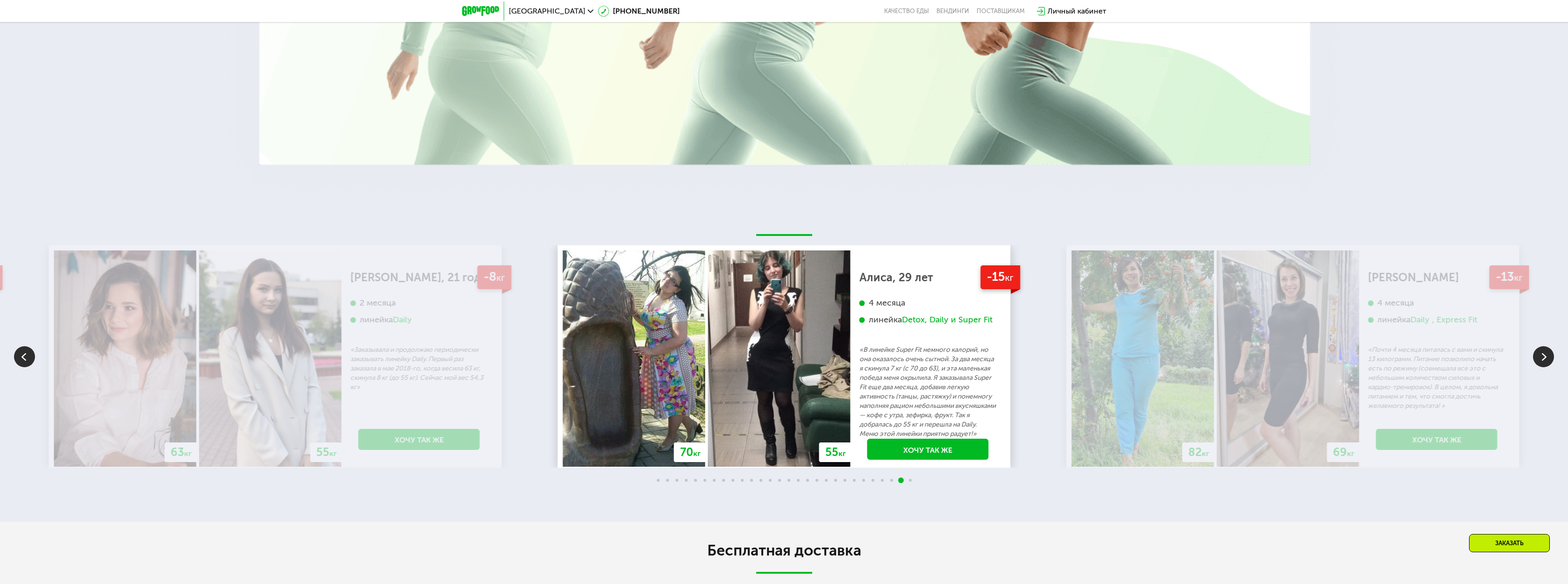
click at [1539, 339] on div "70 кг 64 кг -6 кг [PERSON_NAME], 31 год 3 месяца линейка Fit, Super Fit «Питала…" at bounding box center [784, 356] width 1568 height 222
click at [1542, 346] on img at bounding box center [1543, 356] width 21 height 21
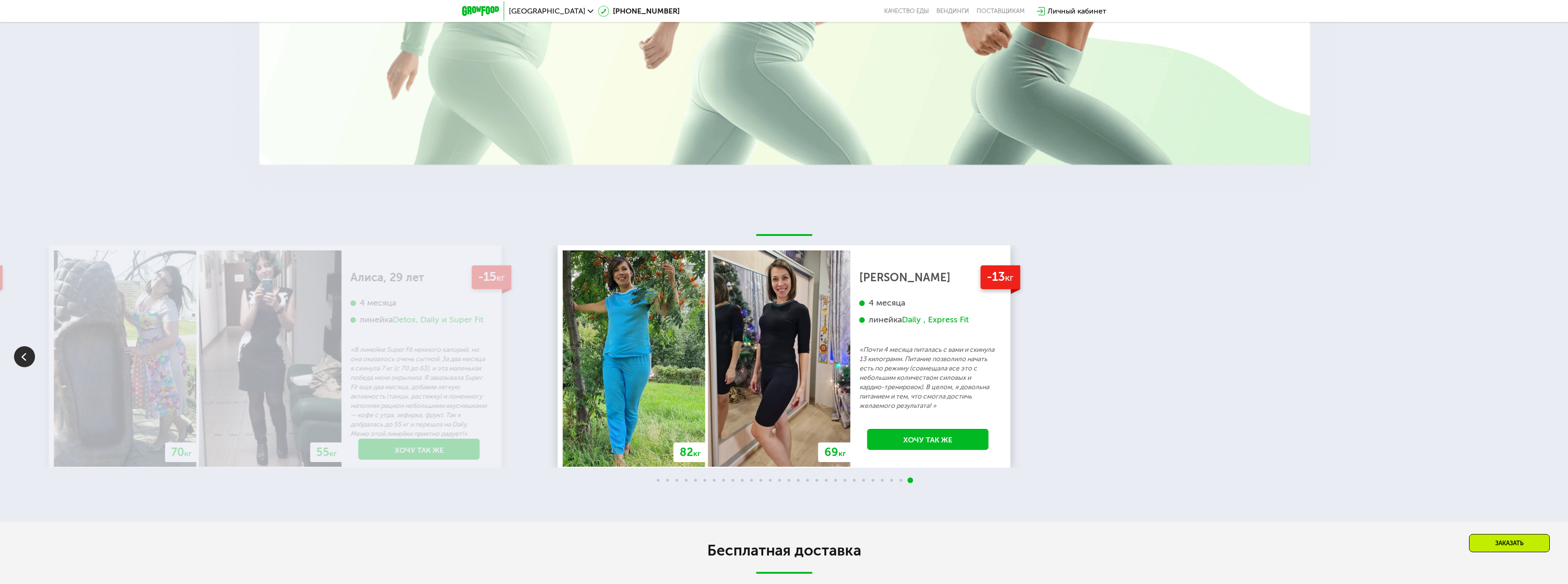
click at [21, 353] on img at bounding box center [24, 356] width 21 height 21
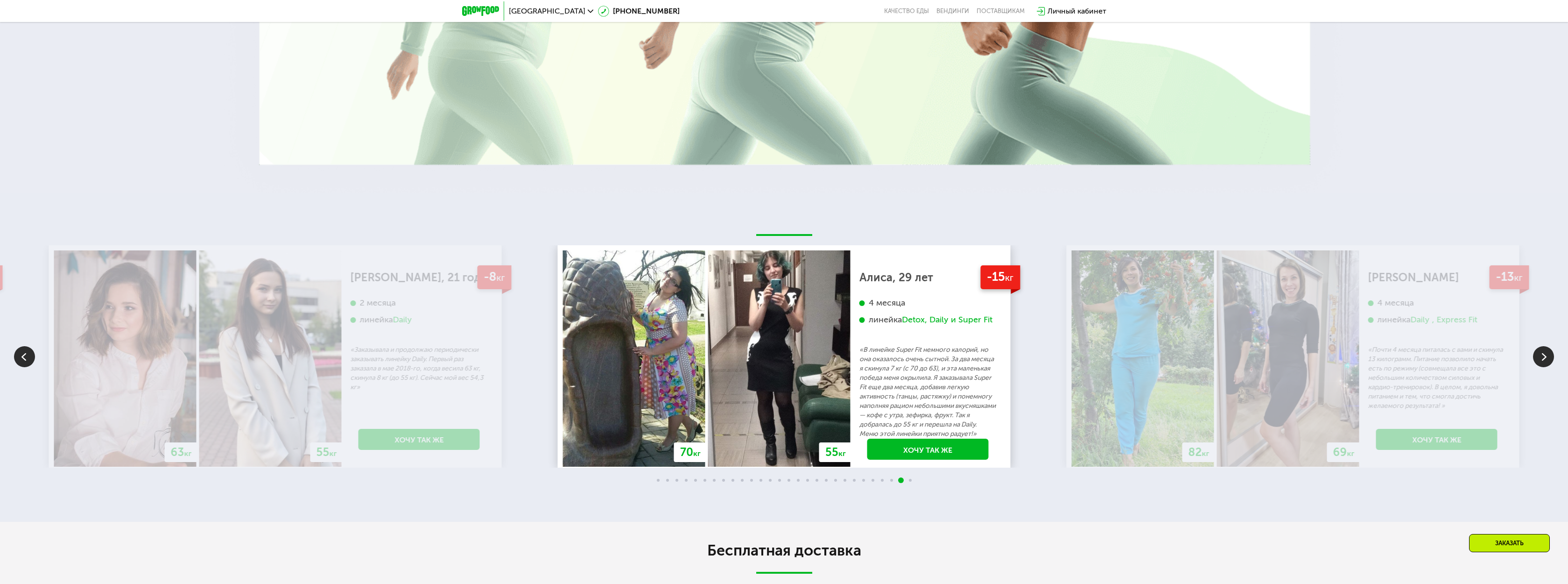
click at [23, 353] on img at bounding box center [24, 356] width 21 height 21
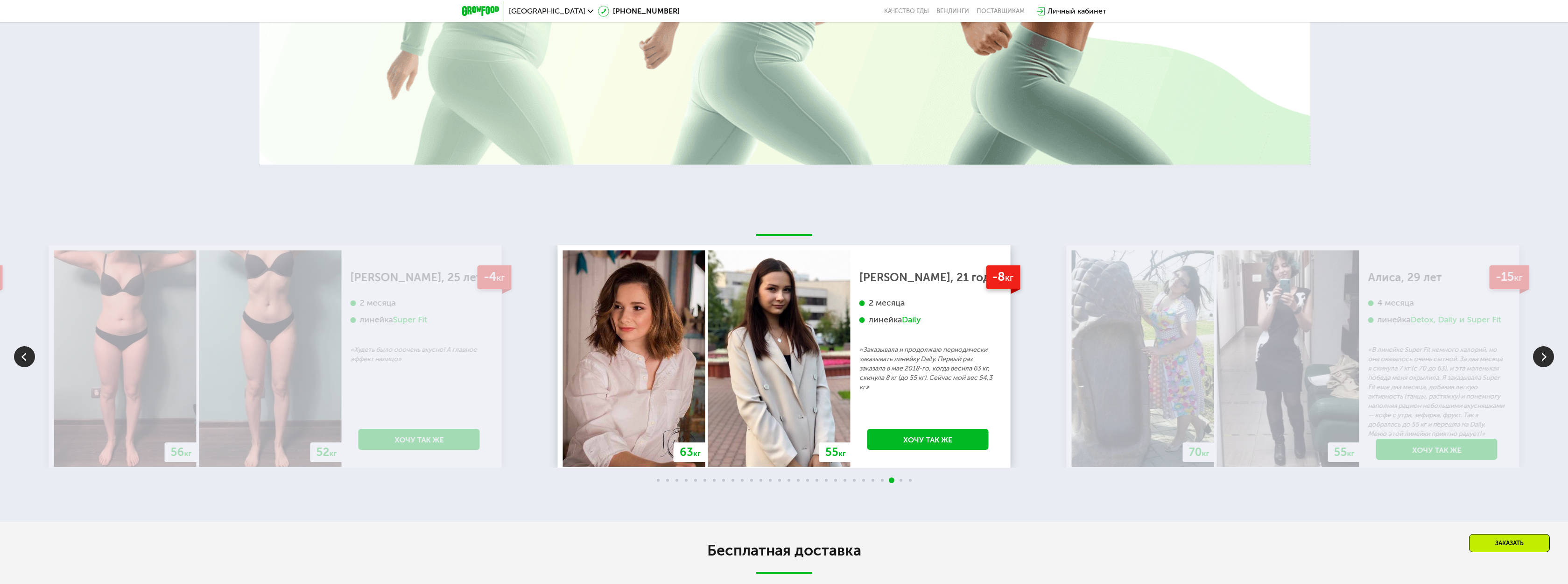
click at [23, 353] on img at bounding box center [24, 356] width 21 height 21
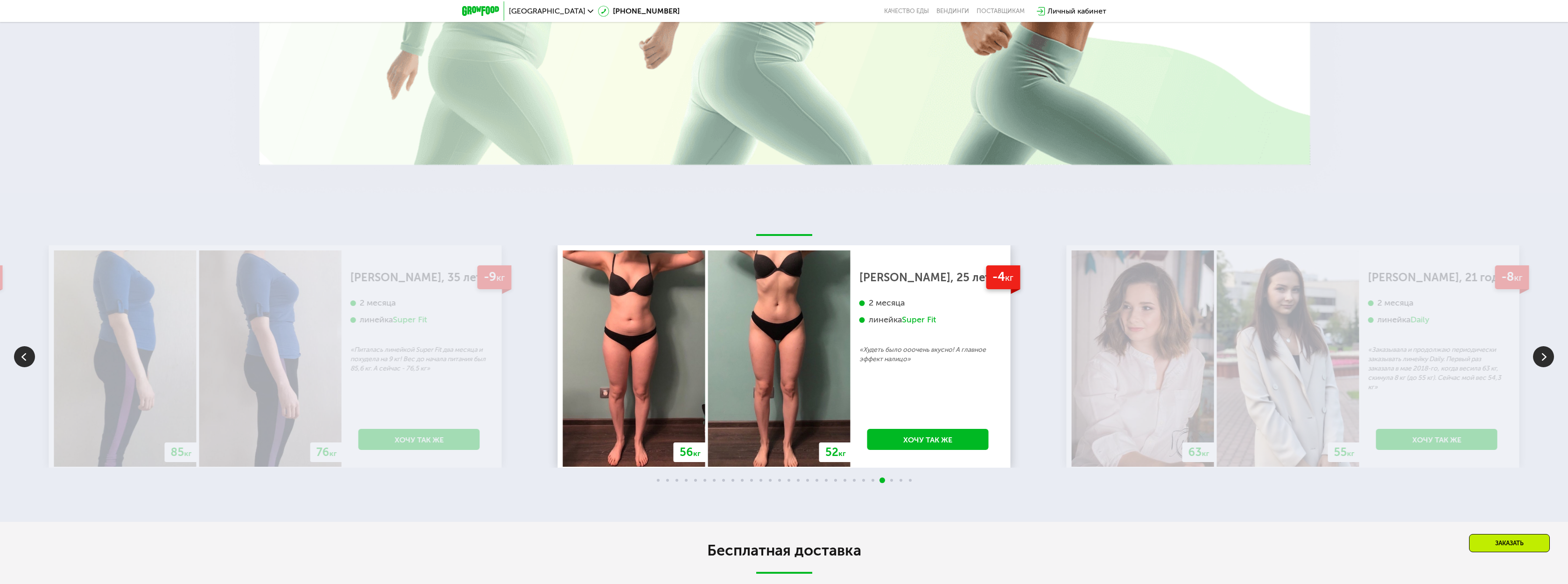
click at [23, 353] on img at bounding box center [24, 356] width 21 height 21
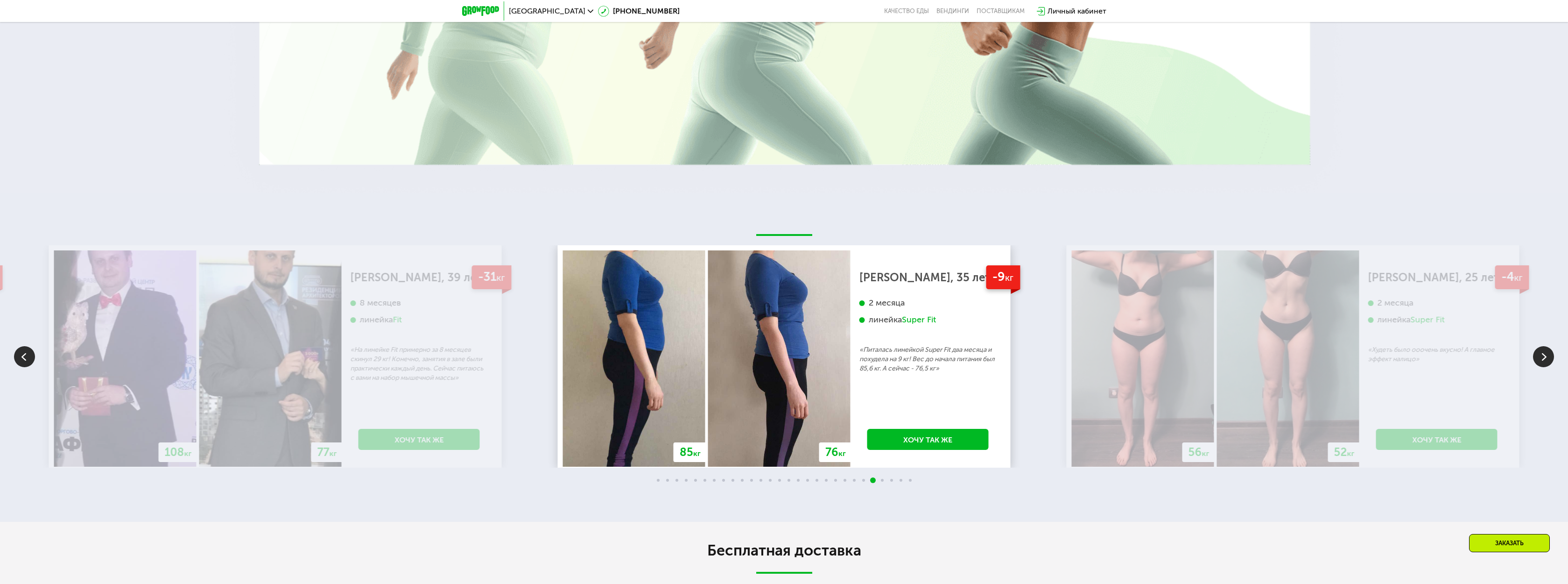
click at [23, 353] on img at bounding box center [24, 356] width 21 height 21
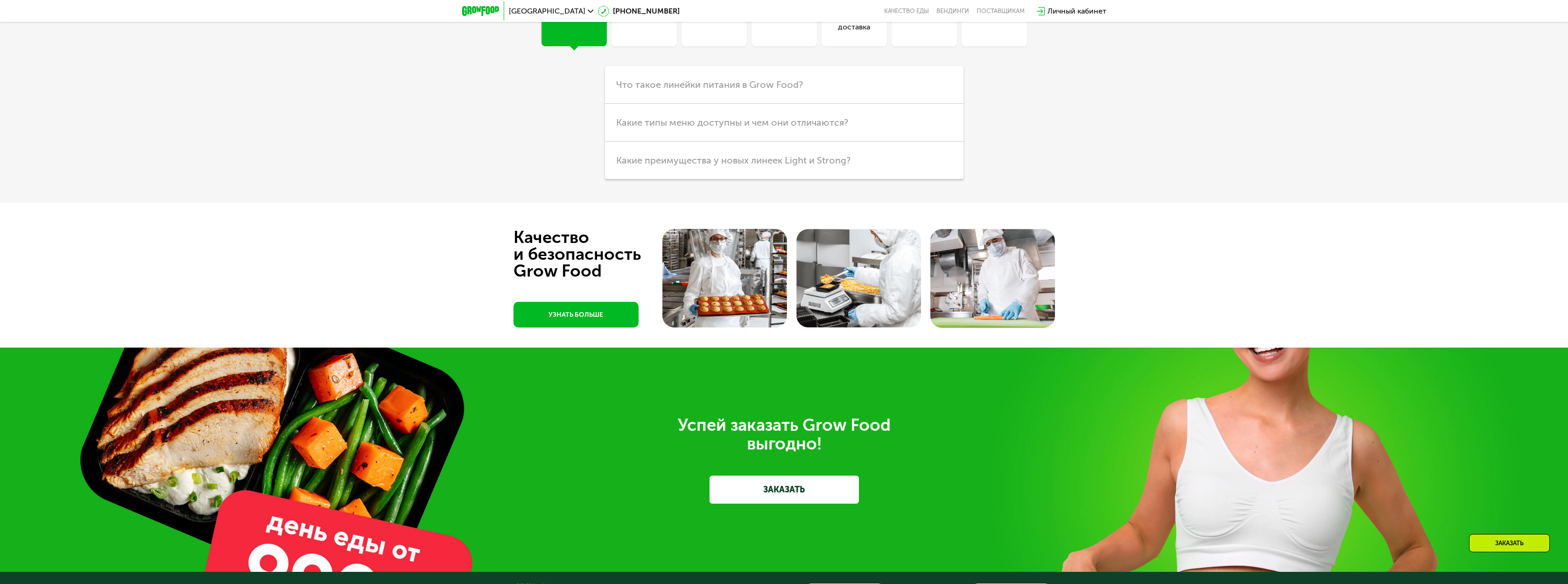
scroll to position [3385, 0]
